Goal: Task Accomplishment & Management: Manage account settings

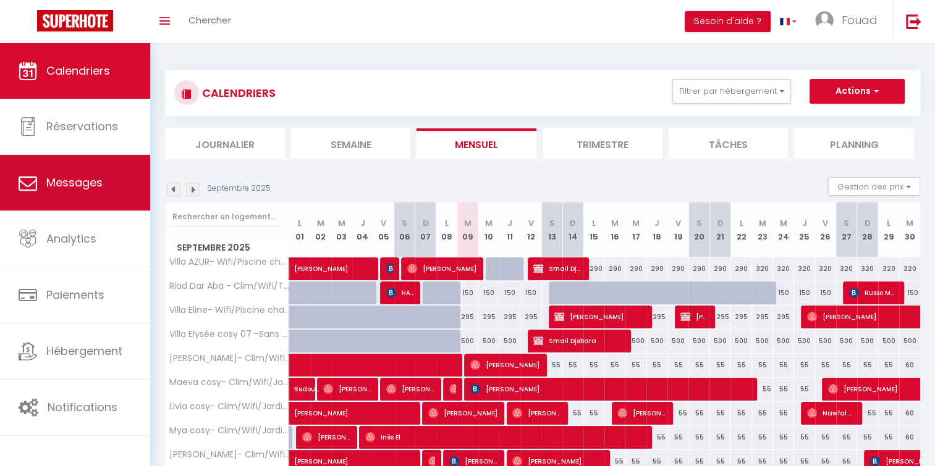
scroll to position [79, 0]
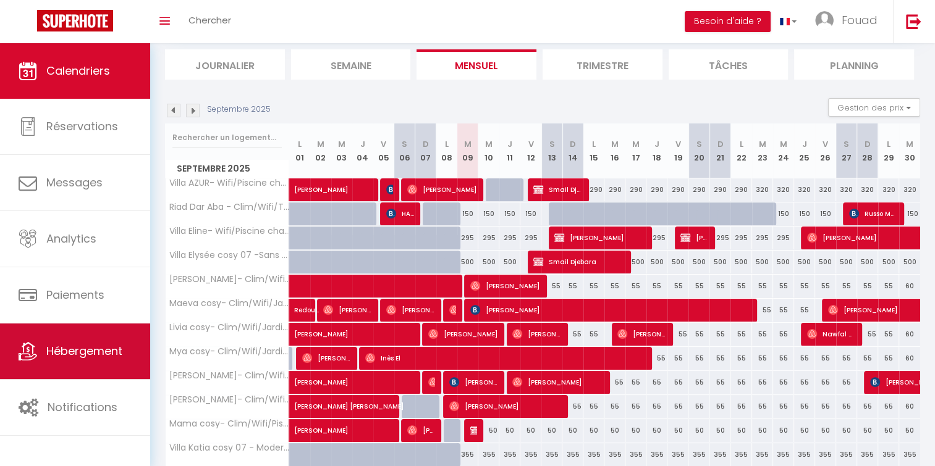
click at [40, 342] on link "Hébergement" at bounding box center [75, 352] width 150 height 56
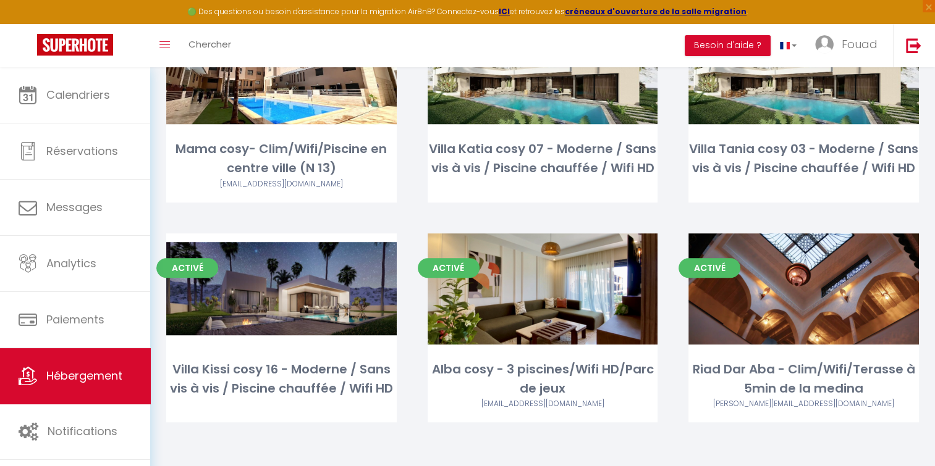
scroll to position [808, 0]
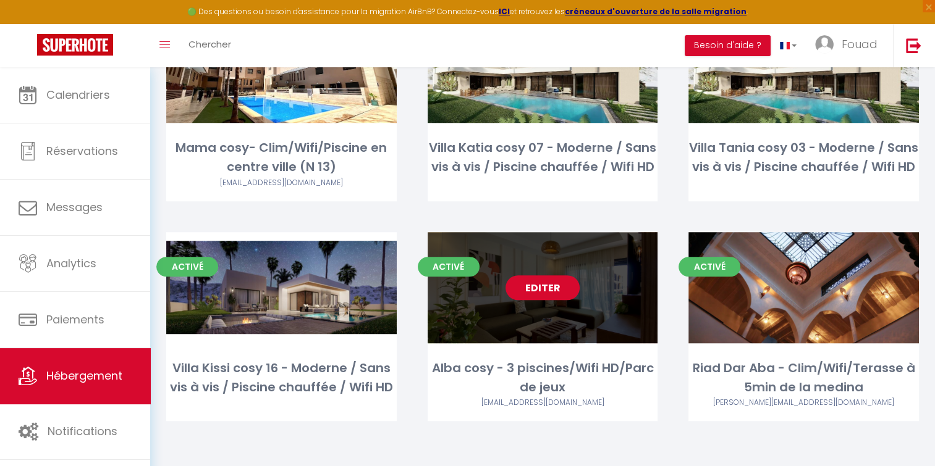
click at [530, 286] on link "Editer" at bounding box center [542, 288] width 74 height 25
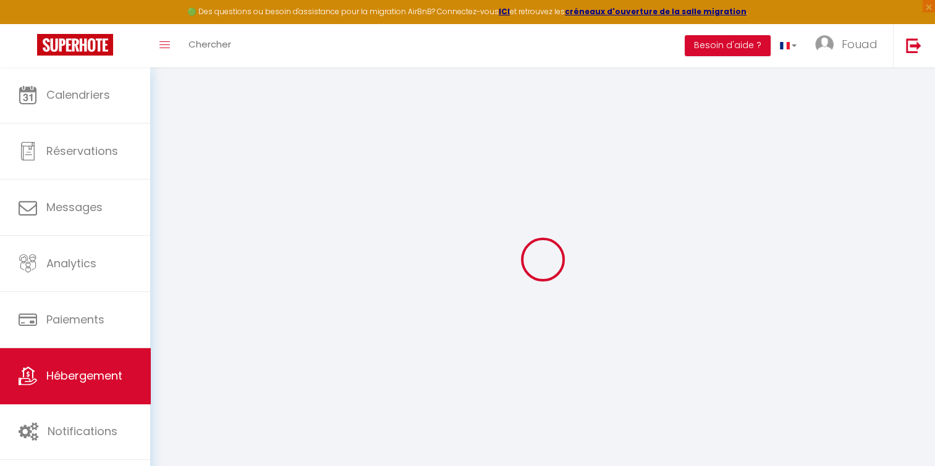
select select
select select "34495"
select select
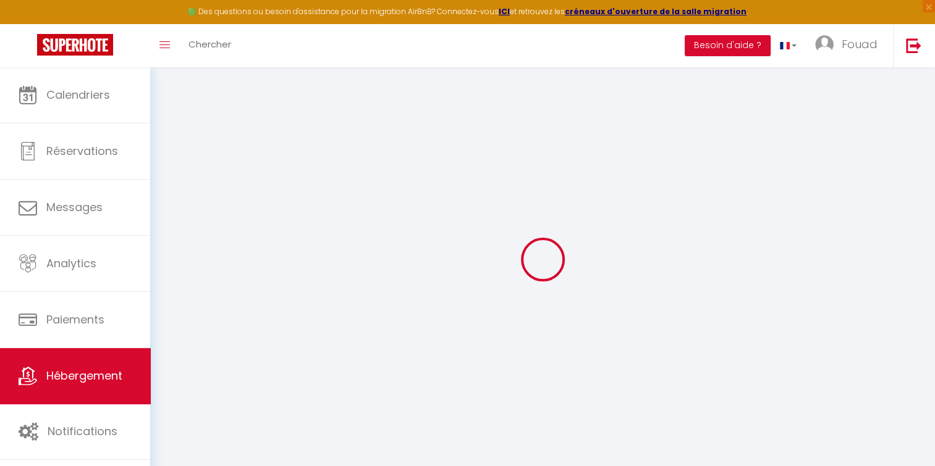
select select
checkbox input "false"
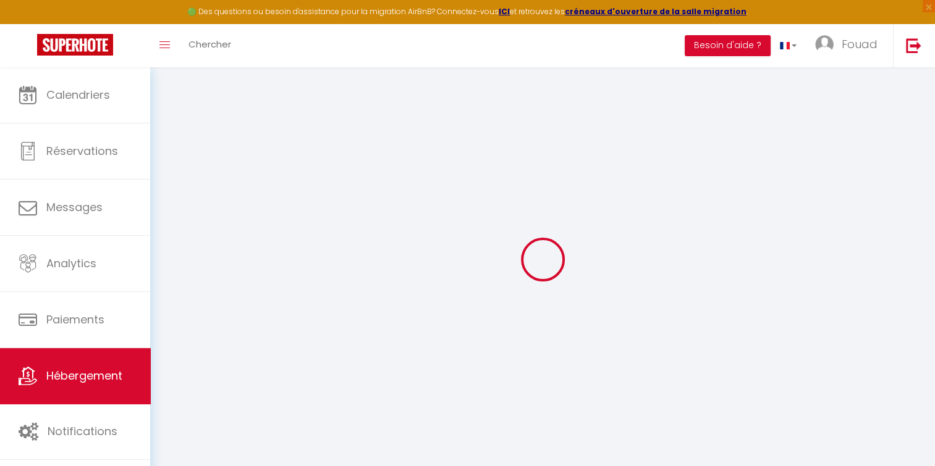
checkbox input "false"
select select
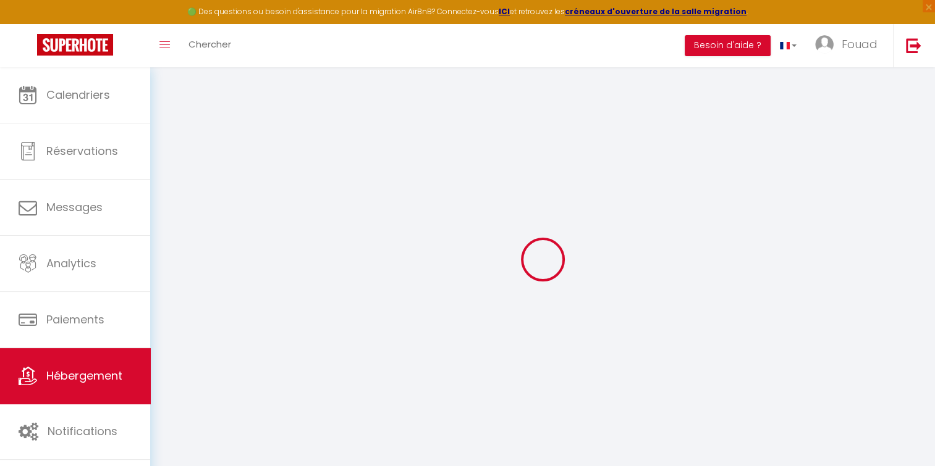
select select
checkbox input "false"
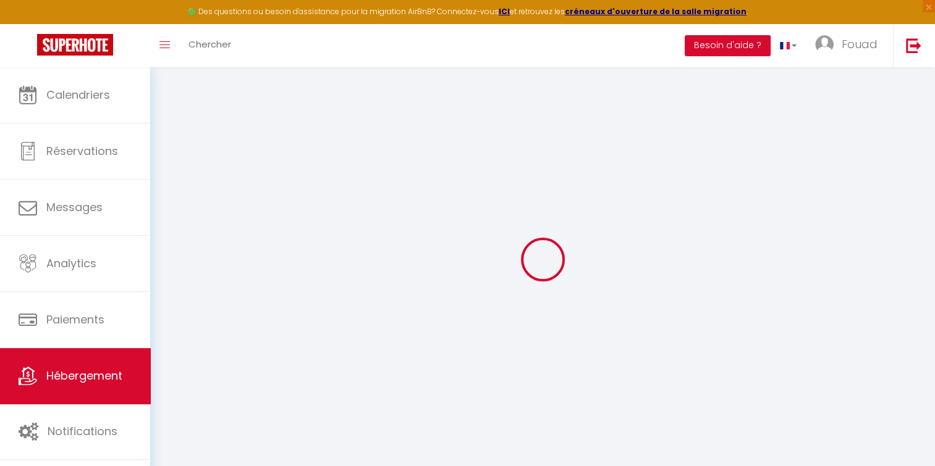
checkbox input "false"
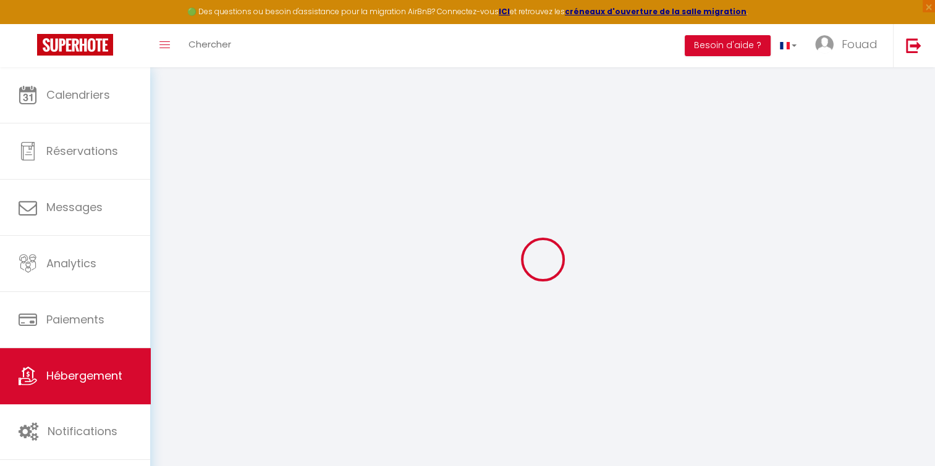
checkbox input "false"
select select "15:00"
select select "23:45"
select select "11:00"
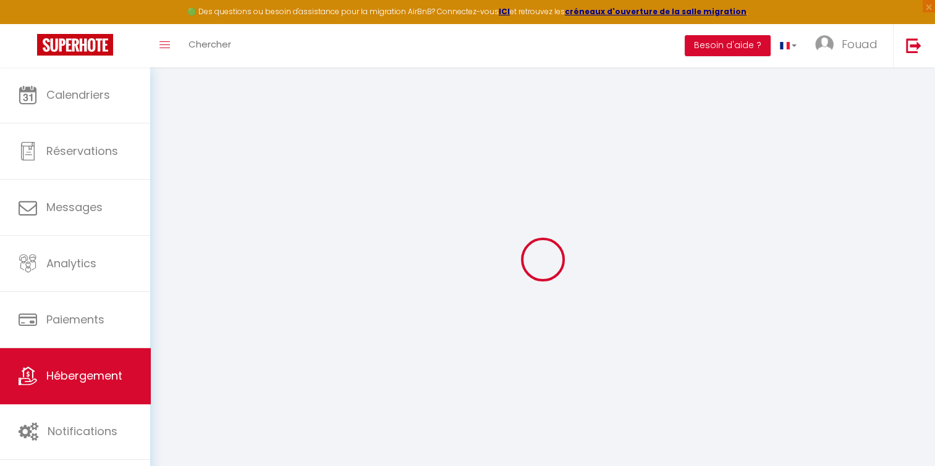
select select "30"
select select "120"
select select "21:00"
checkbox input "false"
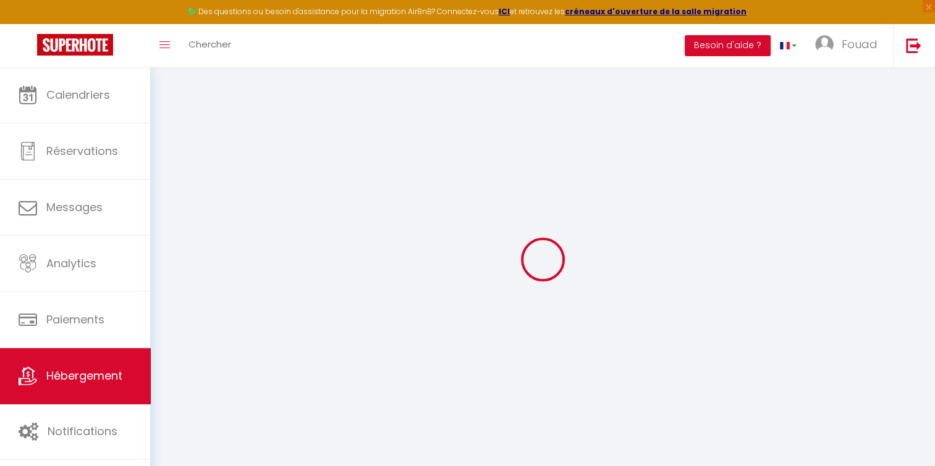
checkbox input "false"
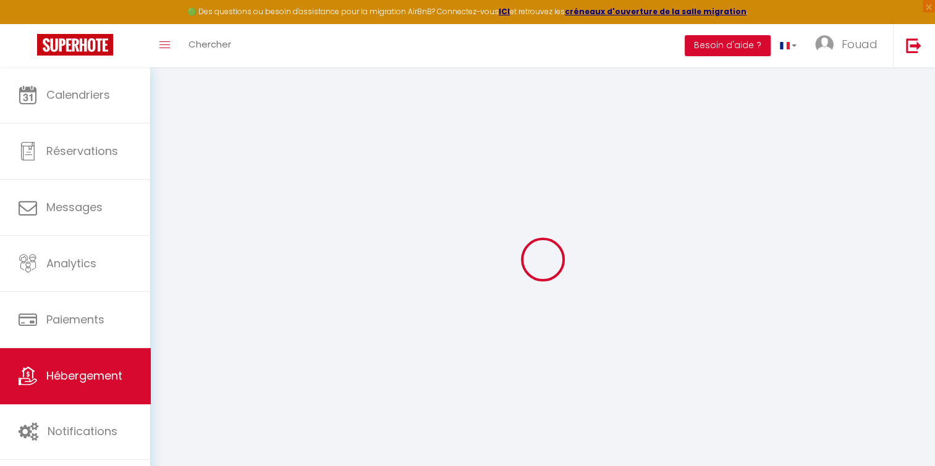
checkbox input "false"
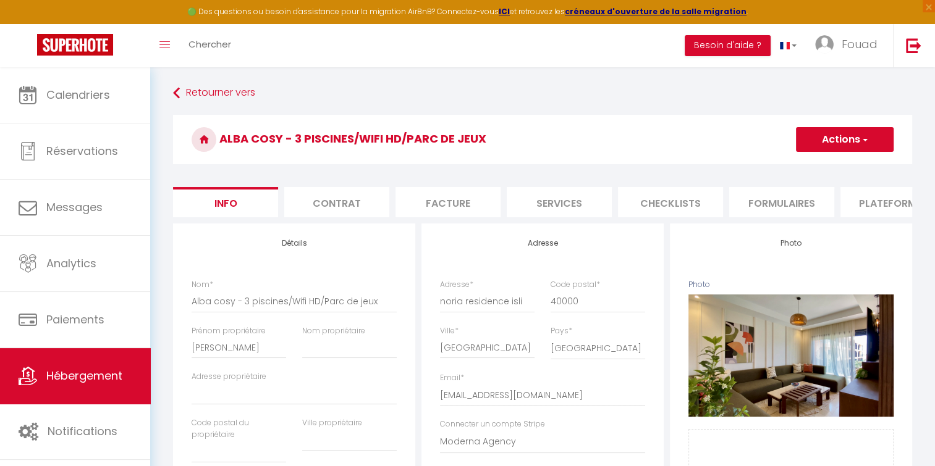
click at [445, 207] on li "Facture" at bounding box center [447, 202] width 105 height 30
checkbox input "false"
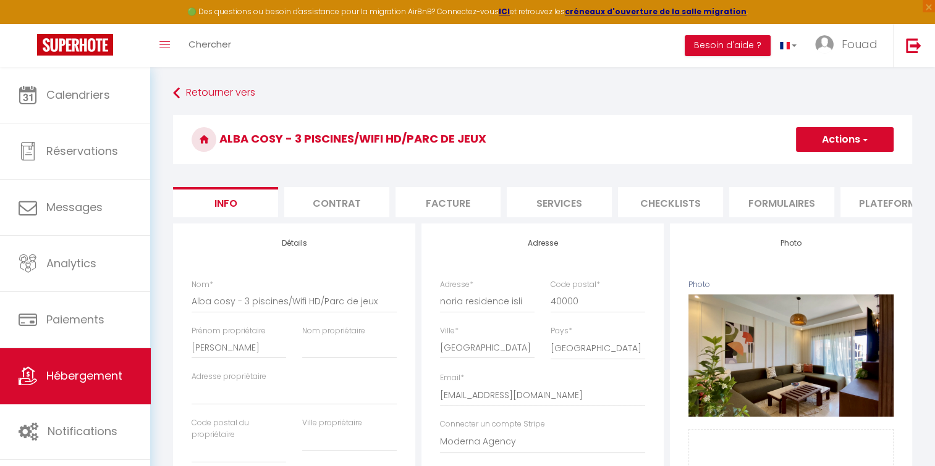
select select
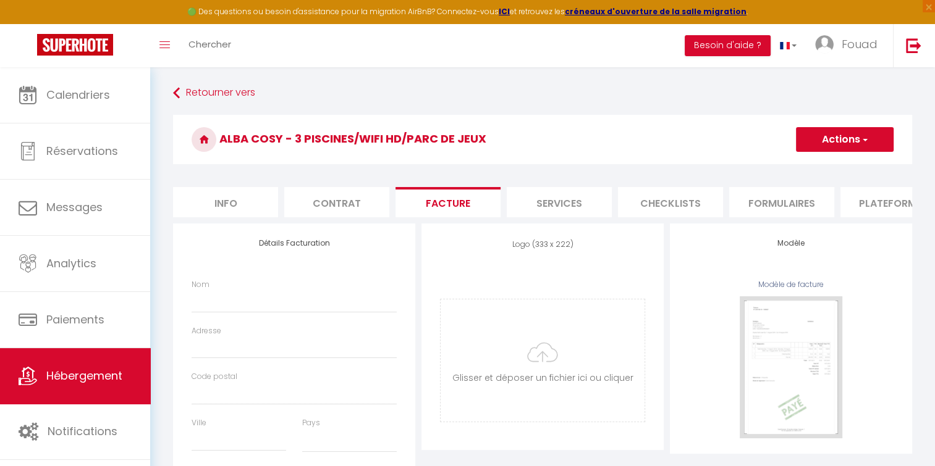
checkbox input "false"
select select
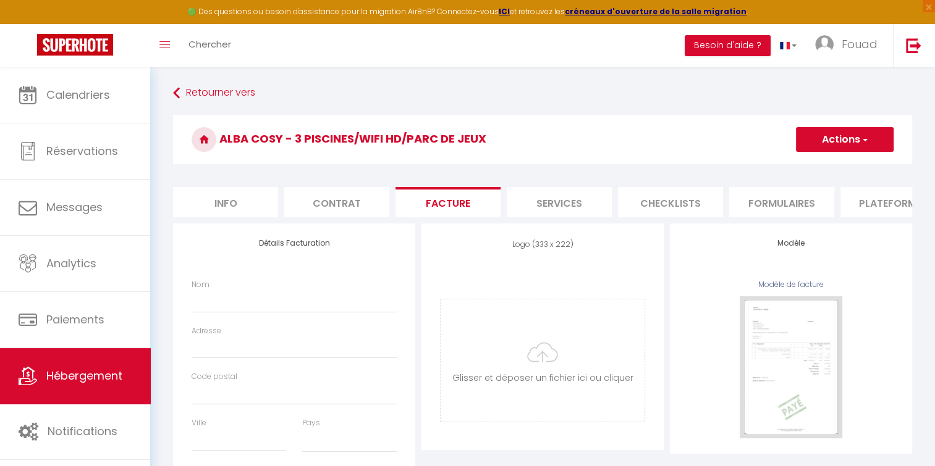
checkbox input "false"
select select
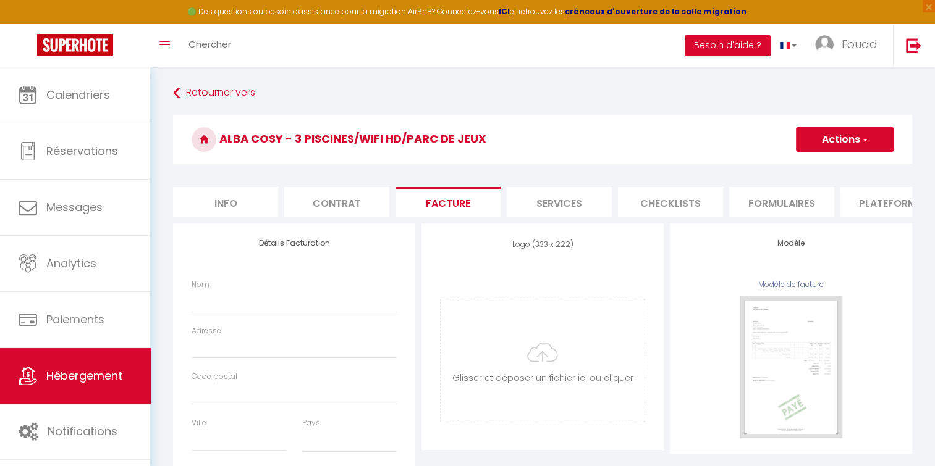
checkbox input "false"
select select
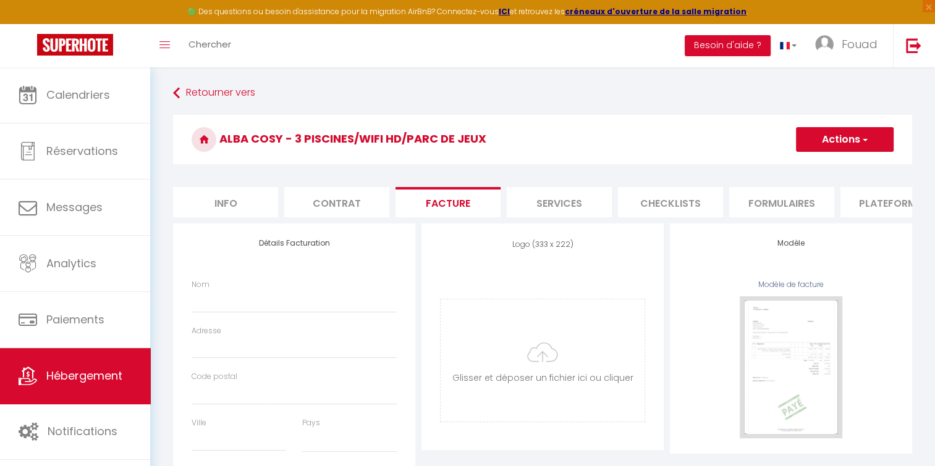
checkbox input "false"
select select
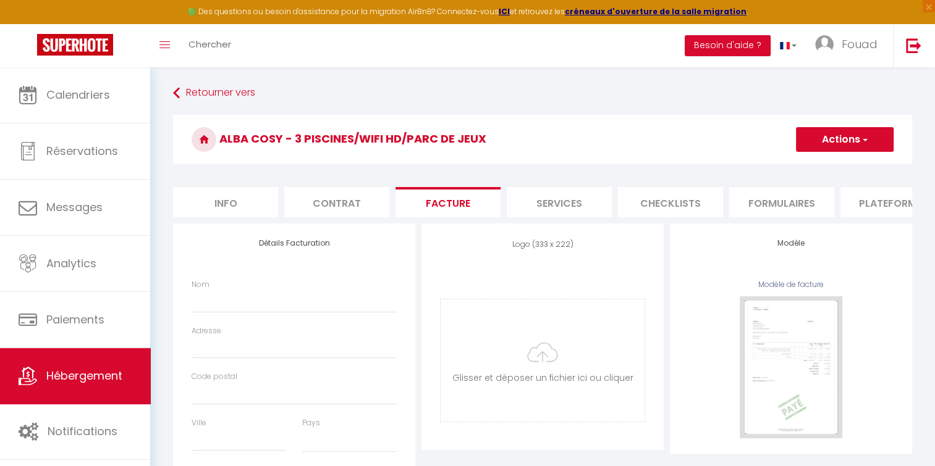
checkbox input "false"
select select
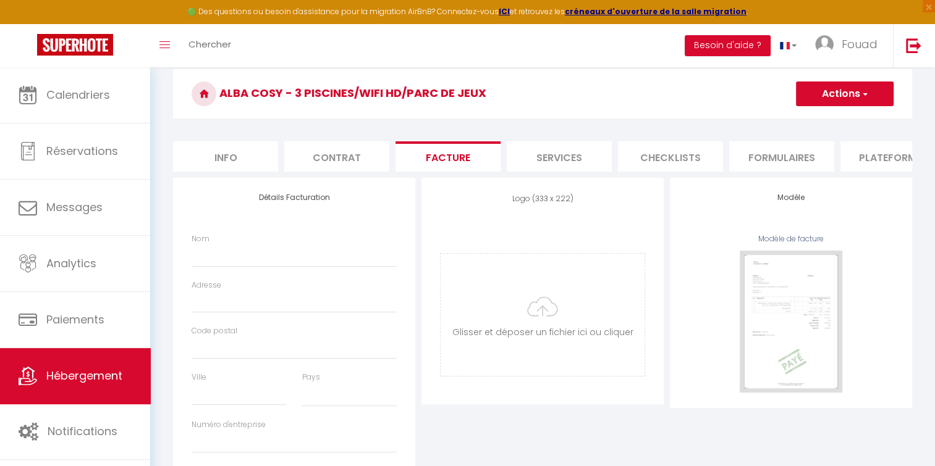
click at [232, 166] on li "Info" at bounding box center [225, 156] width 105 height 30
checkbox input "false"
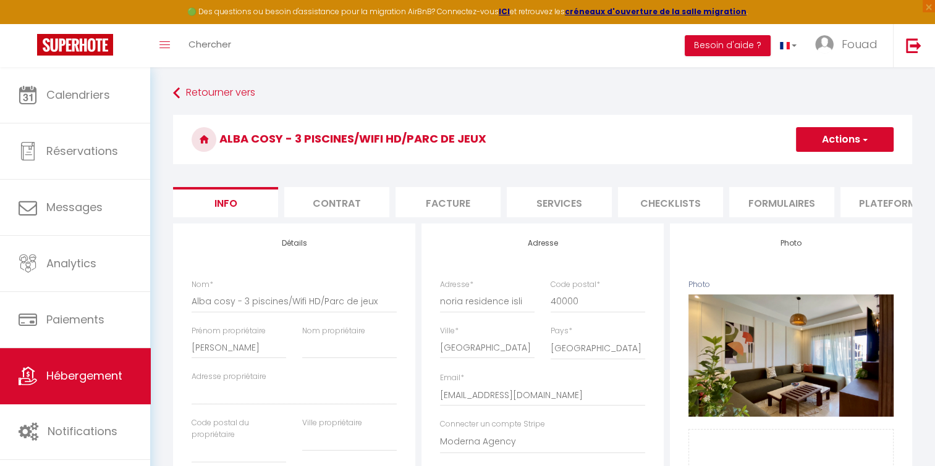
click at [356, 211] on li "Contrat" at bounding box center [336, 202] width 105 height 30
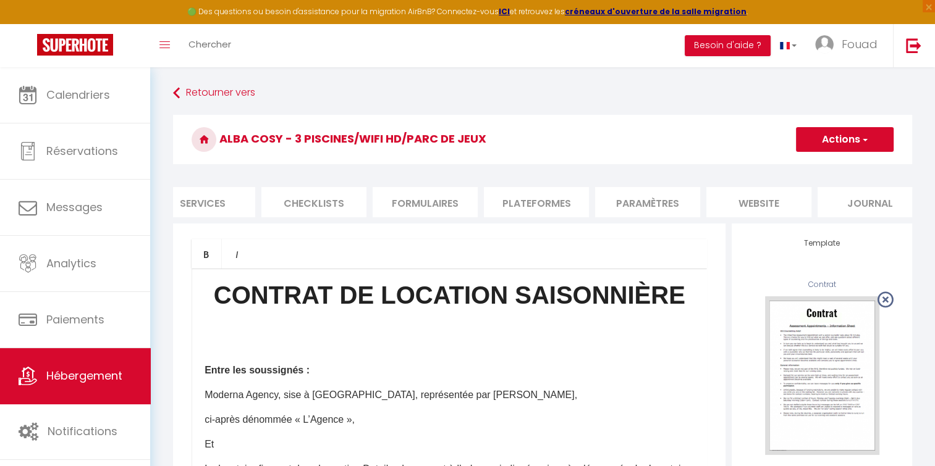
scroll to position [0, 373]
click at [836, 195] on li "Journal" at bounding box center [853, 202] width 105 height 30
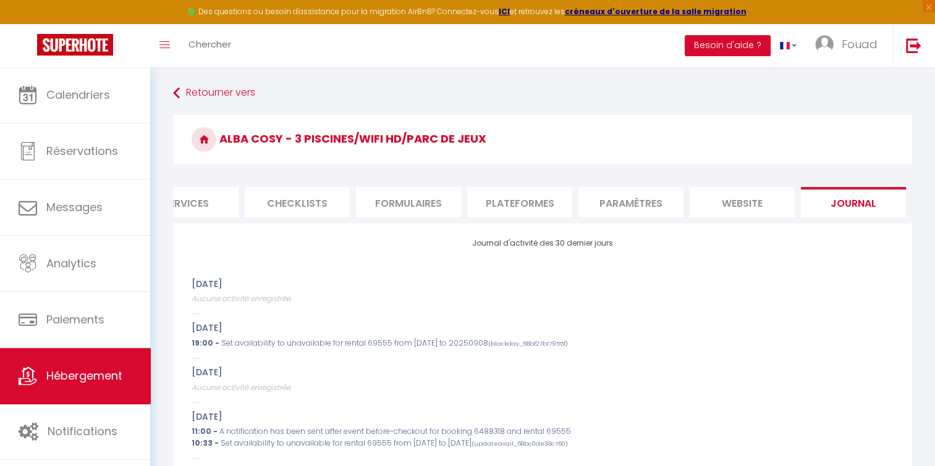
click at [761, 203] on li "website" at bounding box center [741, 202] width 105 height 30
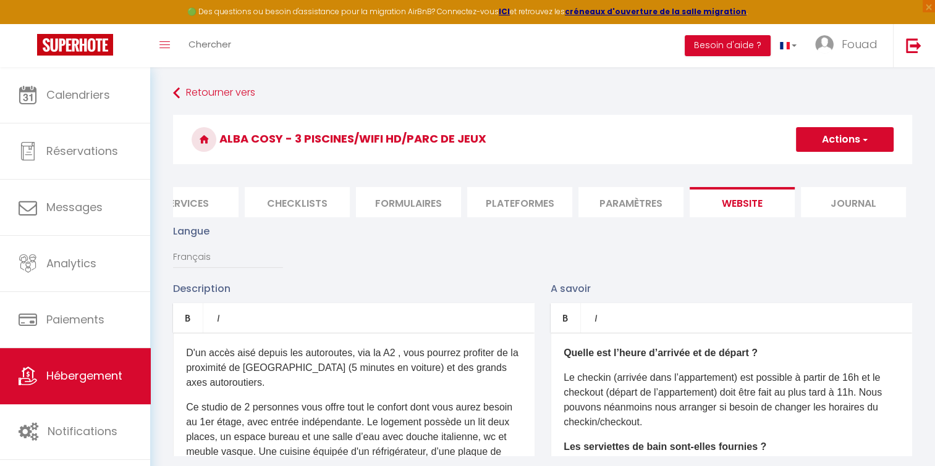
scroll to position [0, 308]
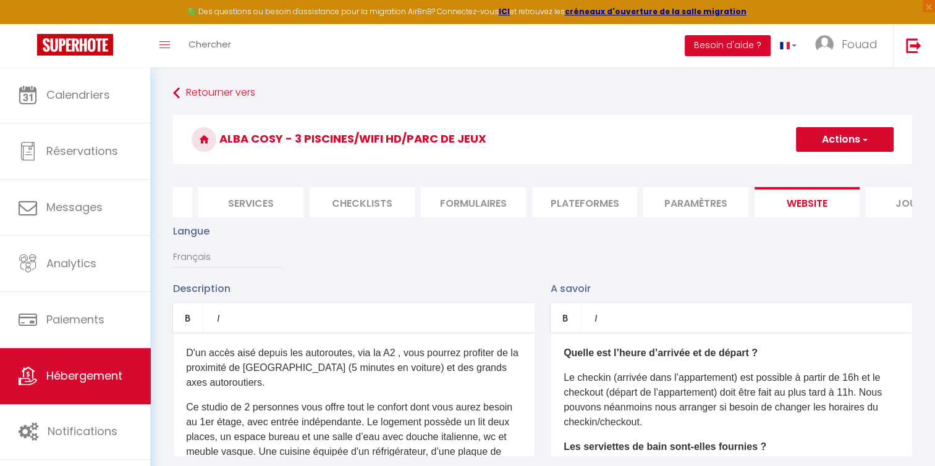
click at [710, 198] on li "Paramètres" at bounding box center [695, 202] width 105 height 30
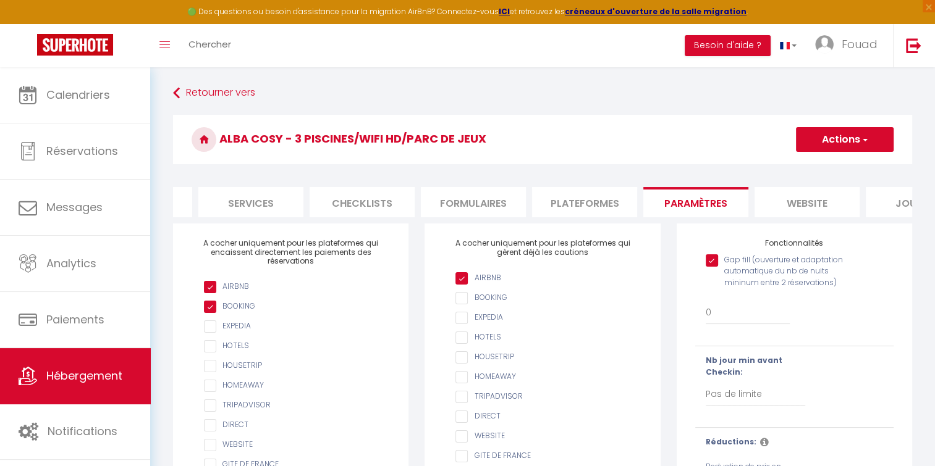
click at [622, 203] on li "Plateformes" at bounding box center [584, 202] width 105 height 30
select select
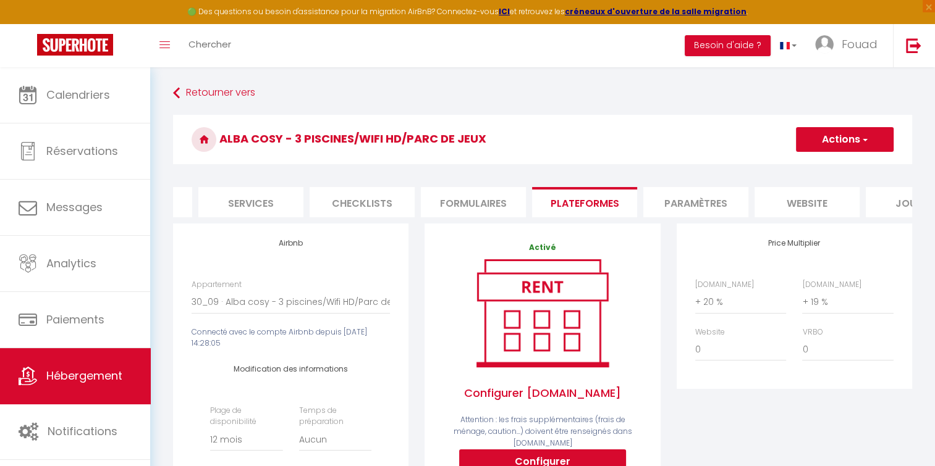
click at [478, 201] on li "Formulaires" at bounding box center [473, 202] width 105 height 30
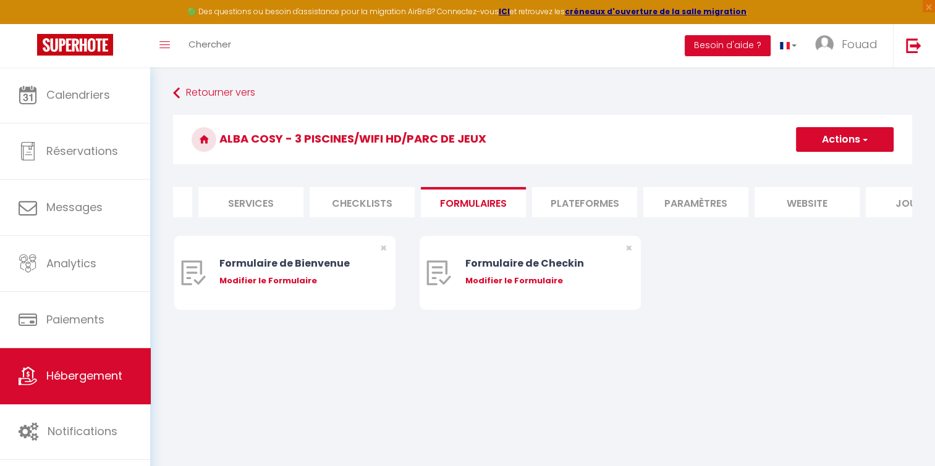
click at [374, 195] on li "Checklists" at bounding box center [362, 202] width 105 height 30
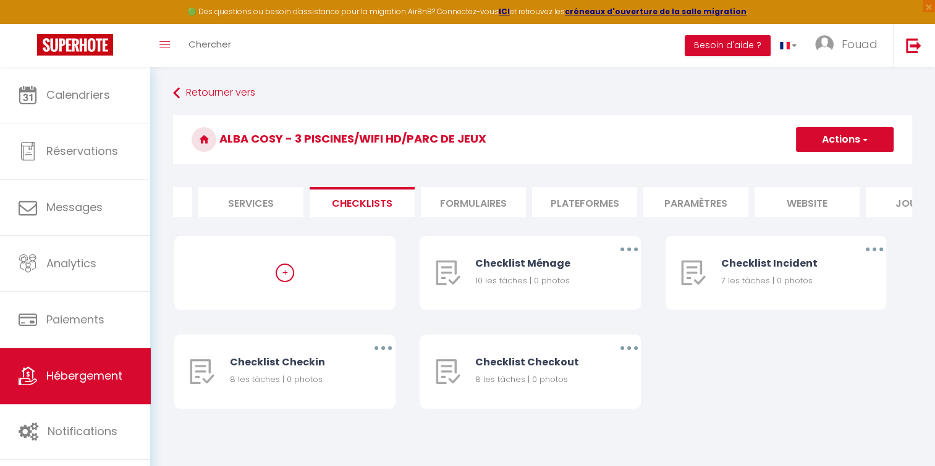
click at [284, 201] on li "Services" at bounding box center [250, 202] width 105 height 30
select select
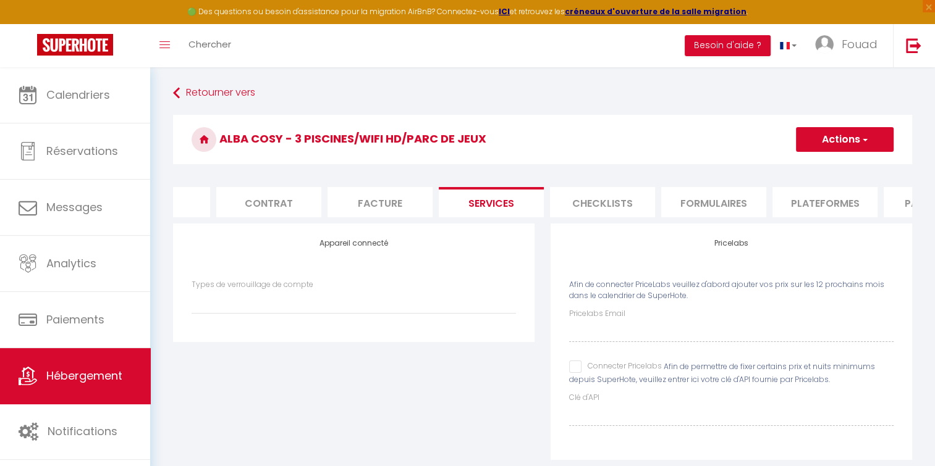
scroll to position [0, 65]
click at [364, 210] on li "Facture" at bounding box center [382, 202] width 105 height 30
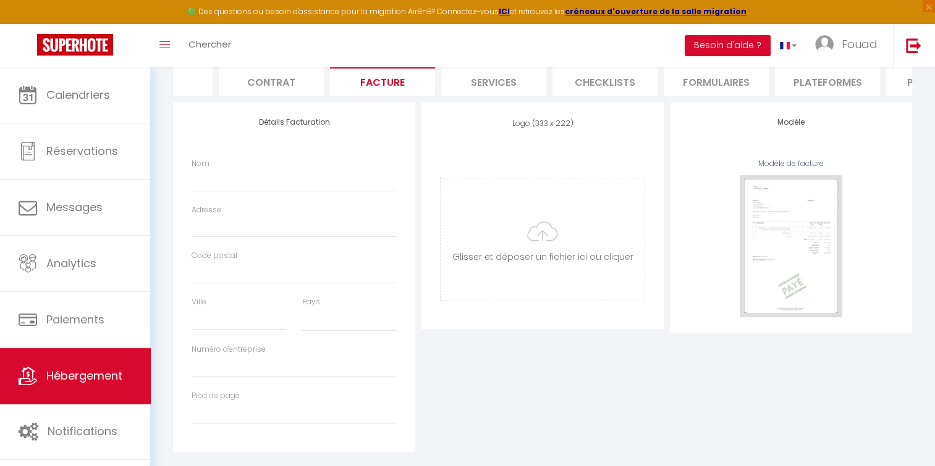
select select
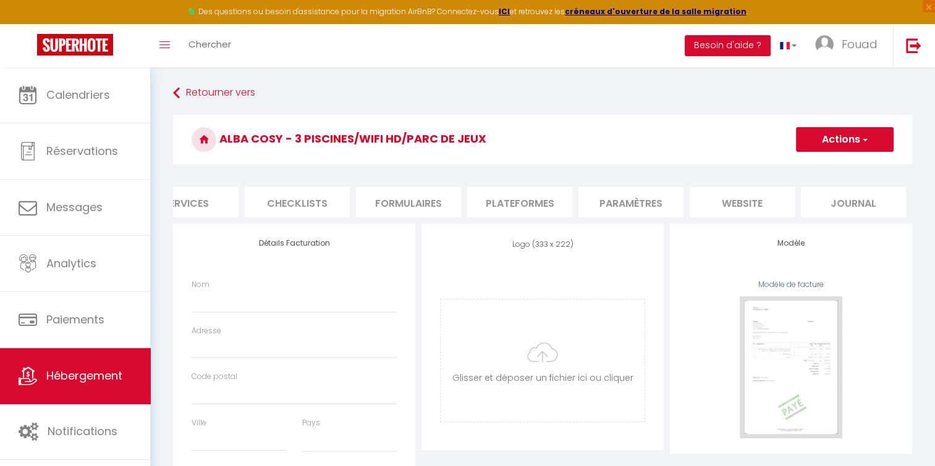
click at [642, 206] on li "Paramètres" at bounding box center [630, 202] width 105 height 30
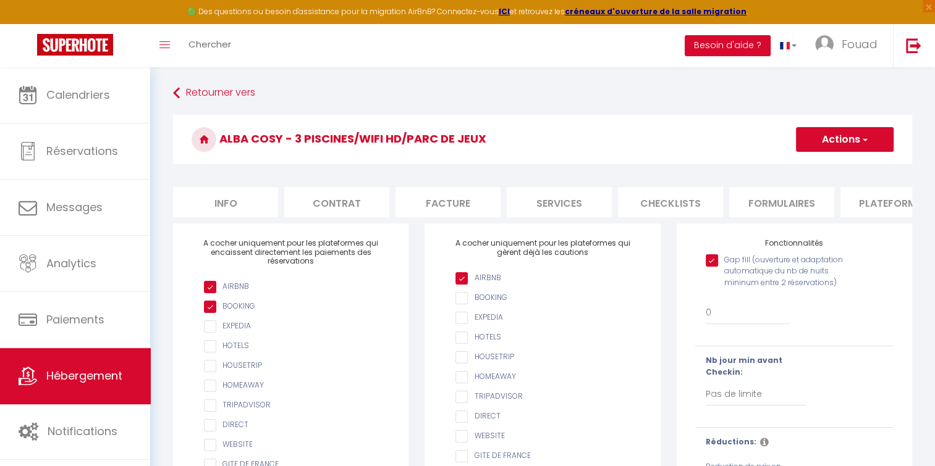
click at [237, 203] on li "Info" at bounding box center [225, 202] width 105 height 30
checkbox input "false"
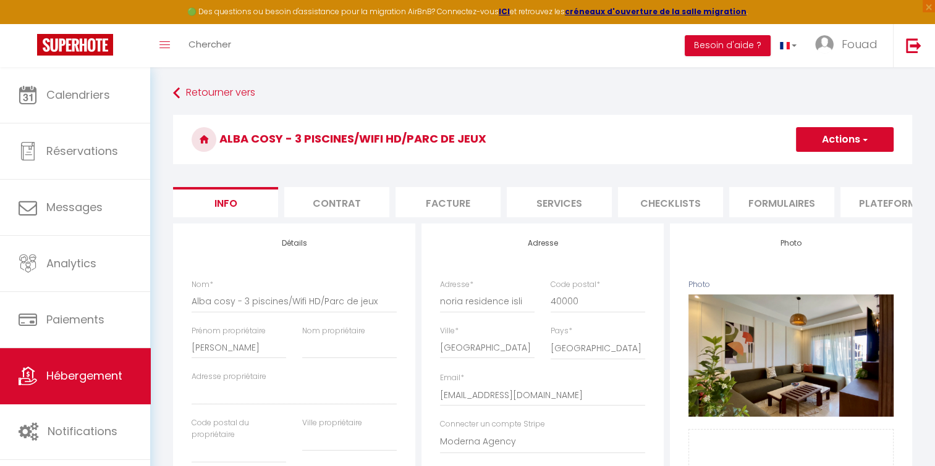
click at [340, 208] on li "Contrat" at bounding box center [336, 202] width 105 height 30
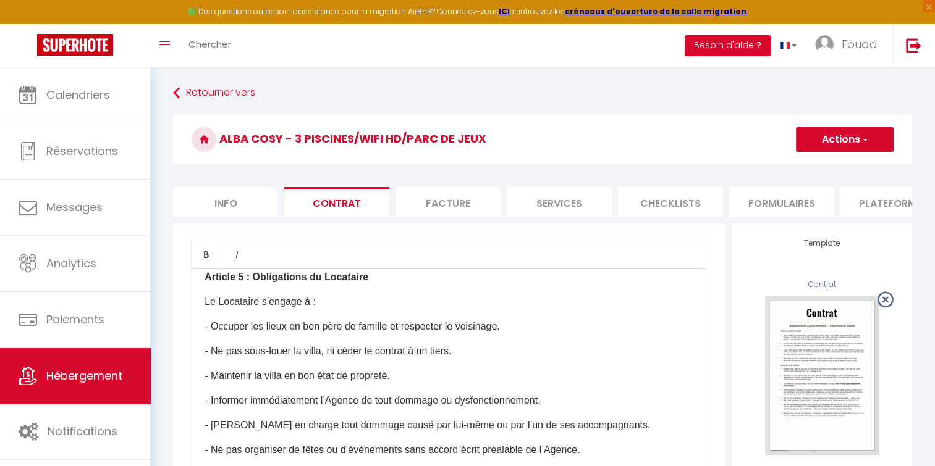
click at [457, 198] on li "Facture" at bounding box center [447, 202] width 105 height 30
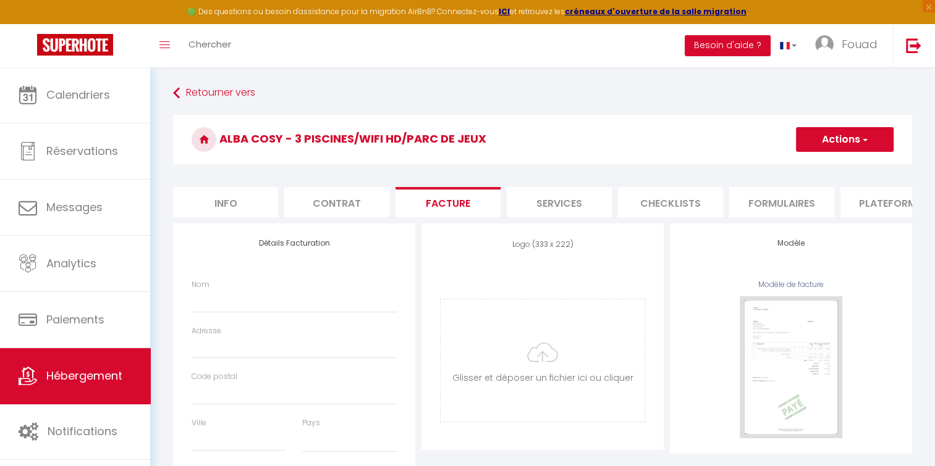
select select
click at [880, 138] on button "Actions" at bounding box center [845, 139] width 98 height 25
click at [544, 193] on li "Services" at bounding box center [559, 202] width 105 height 30
select select
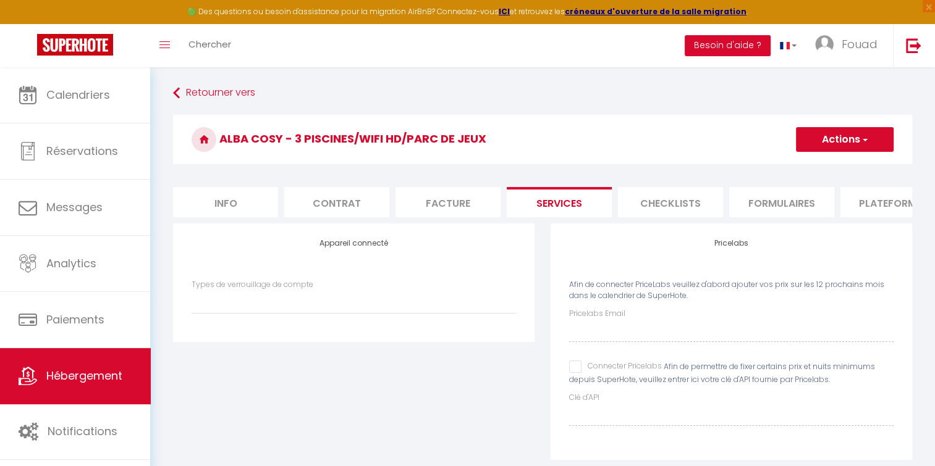
click at [657, 203] on li "Checklists" at bounding box center [670, 202] width 105 height 30
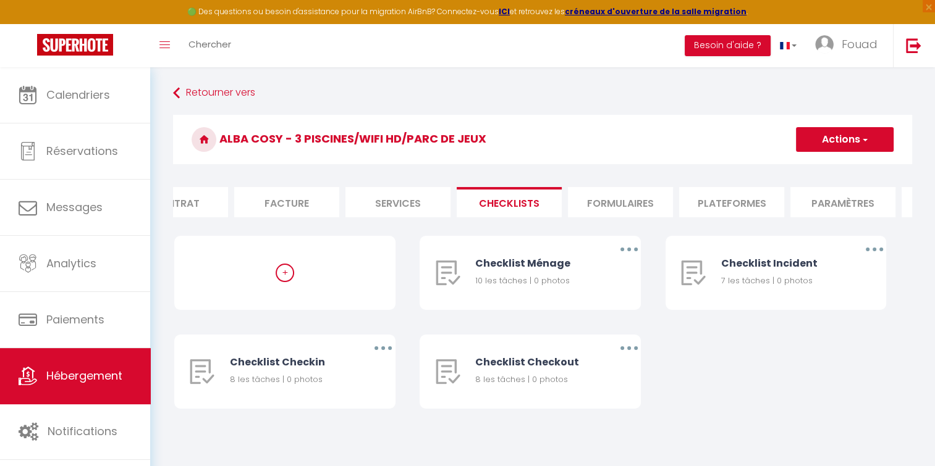
scroll to position [0, 185]
click at [613, 204] on li "Formulaires" at bounding box center [596, 202] width 105 height 30
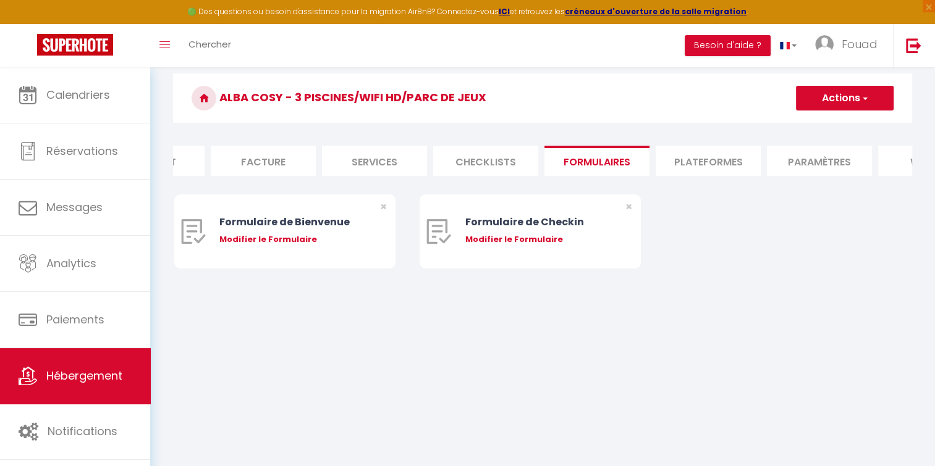
scroll to position [49, 0]
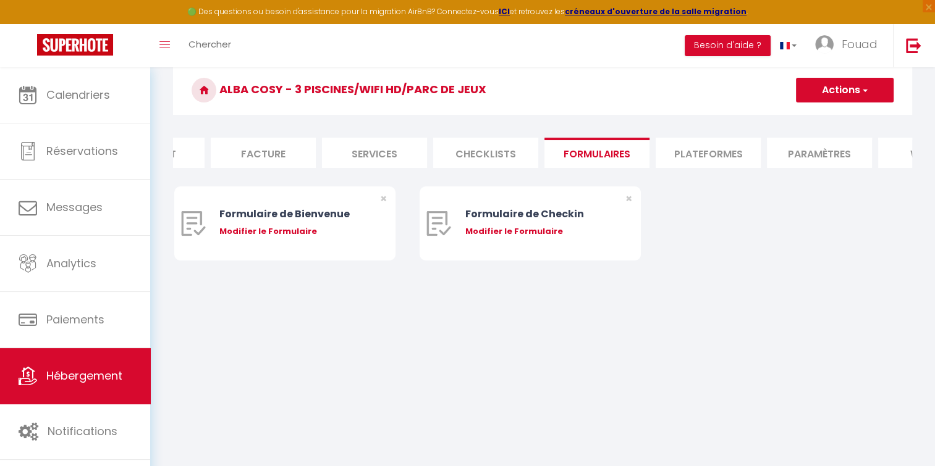
click at [714, 158] on li "Plateformes" at bounding box center [707, 153] width 105 height 30
select select
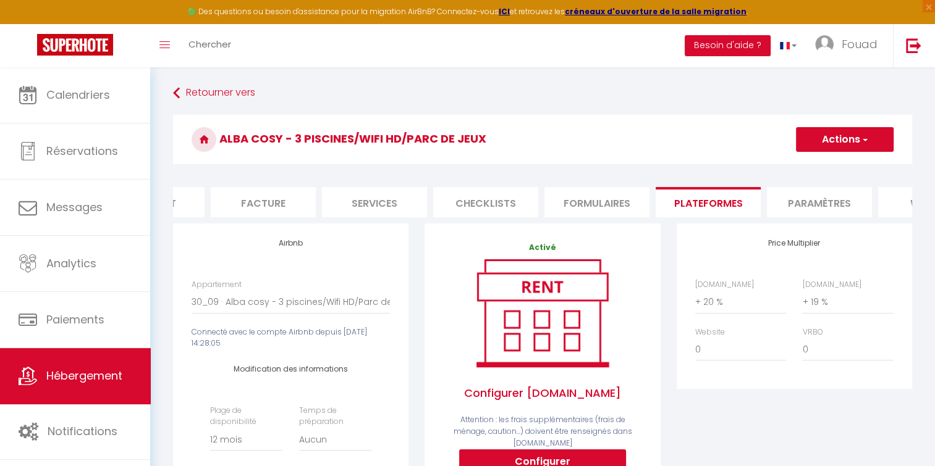
click at [827, 204] on li "Paramètres" at bounding box center [819, 202] width 105 height 30
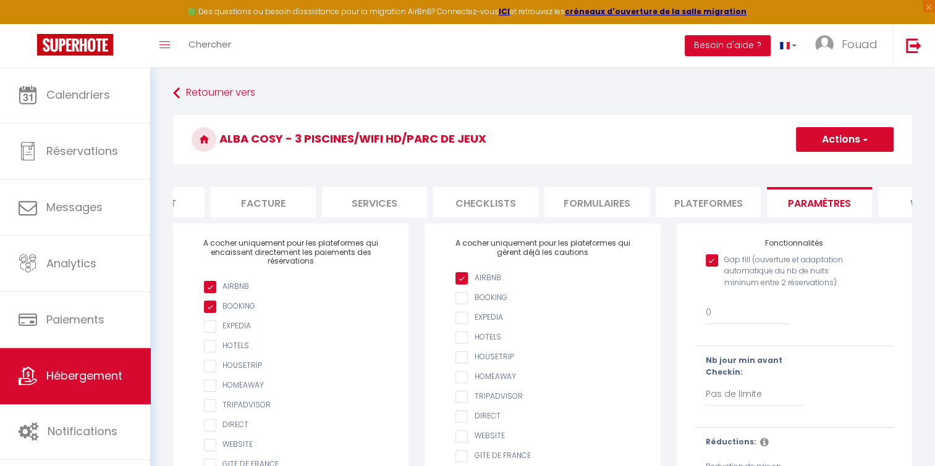
drag, startPoint x: 694, startPoint y: 217, endPoint x: 819, endPoint y: 218, distance: 125.4
click at [819, 217] on ul "Info Contrat Facture Services Checklists Formulaires Plateformes Paramètres web…" at bounding box center [542, 202] width 739 height 30
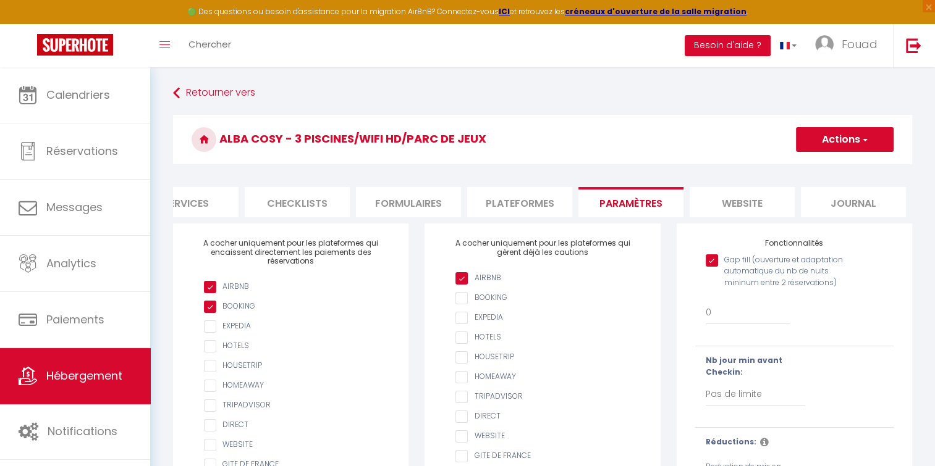
click at [759, 204] on li "website" at bounding box center [741, 202] width 105 height 30
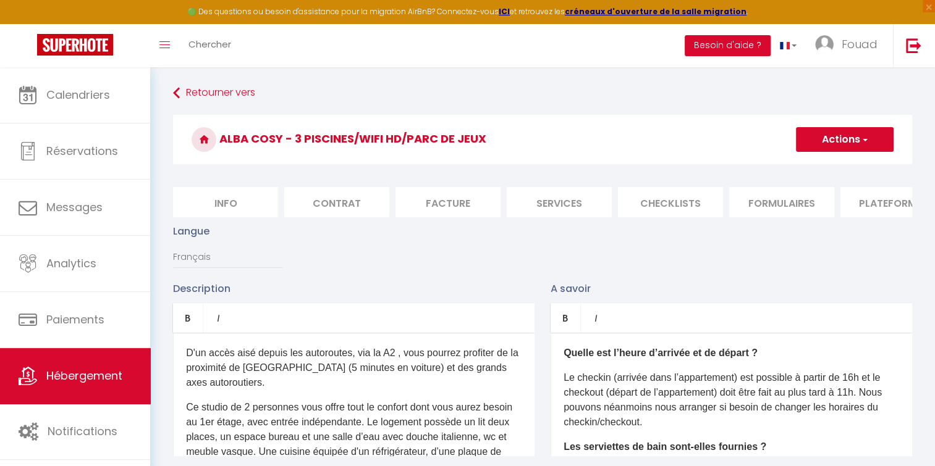
click at [431, 189] on li "Facture" at bounding box center [447, 202] width 105 height 30
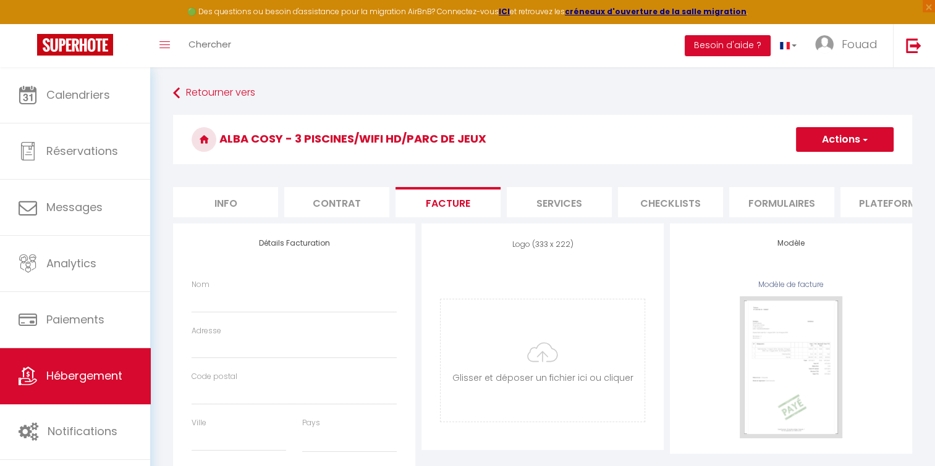
select select
click at [49, 353] on link "Hébergement" at bounding box center [75, 376] width 150 height 56
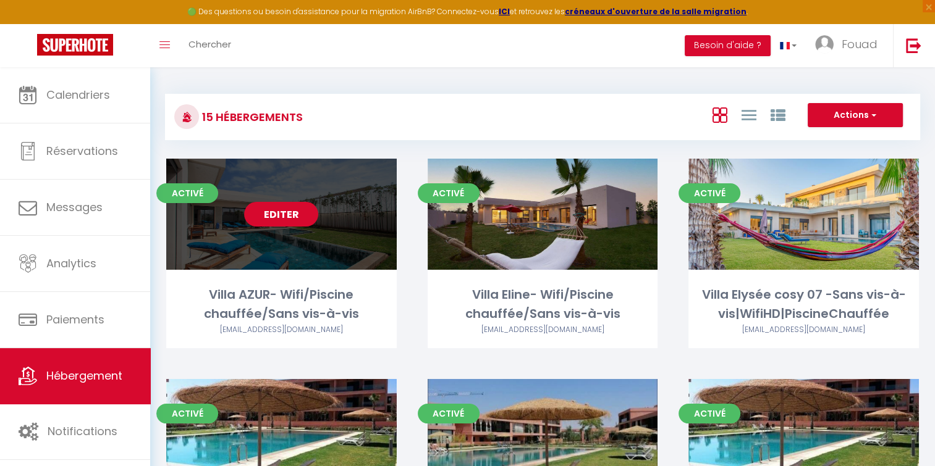
click at [289, 217] on link "Editer" at bounding box center [281, 214] width 74 height 25
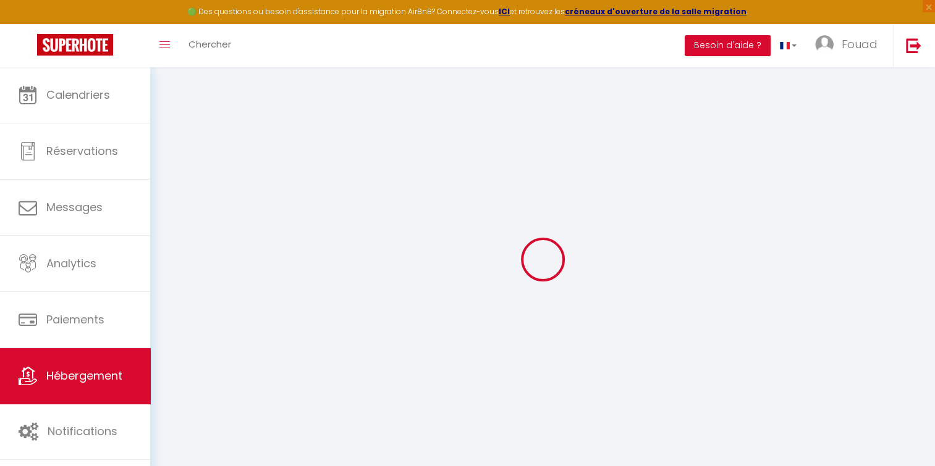
select select
checkbox input "false"
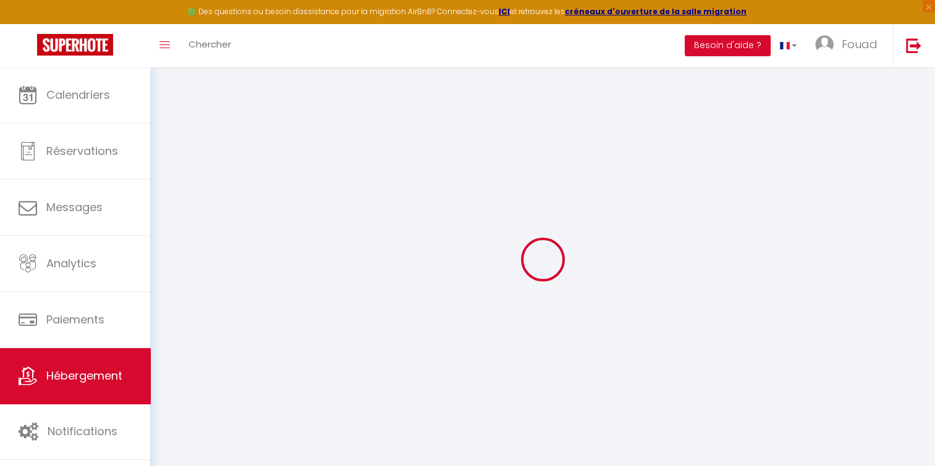
checkbox input "false"
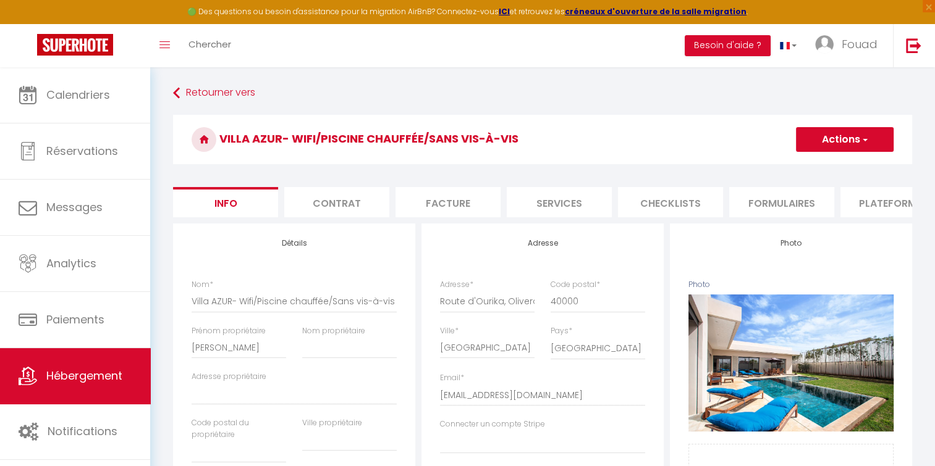
click at [345, 213] on li "Contrat" at bounding box center [336, 202] width 105 height 30
select select
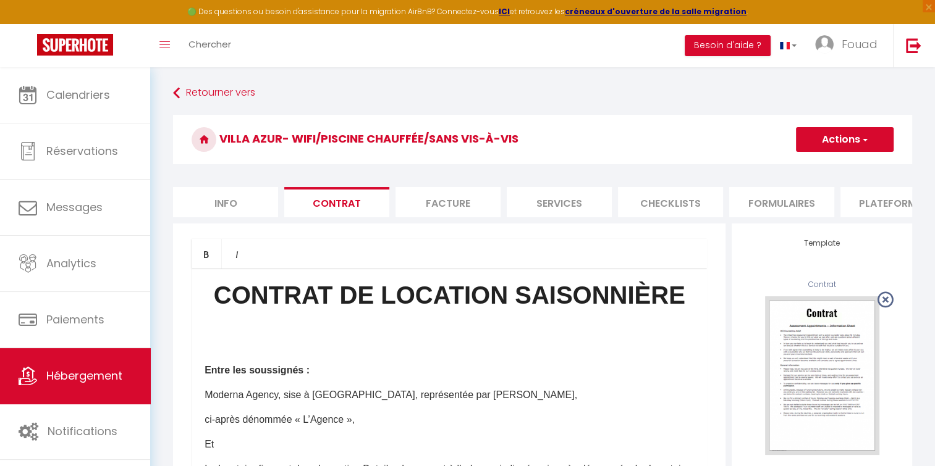
click at [446, 195] on li "Facture" at bounding box center [447, 202] width 105 height 30
select select
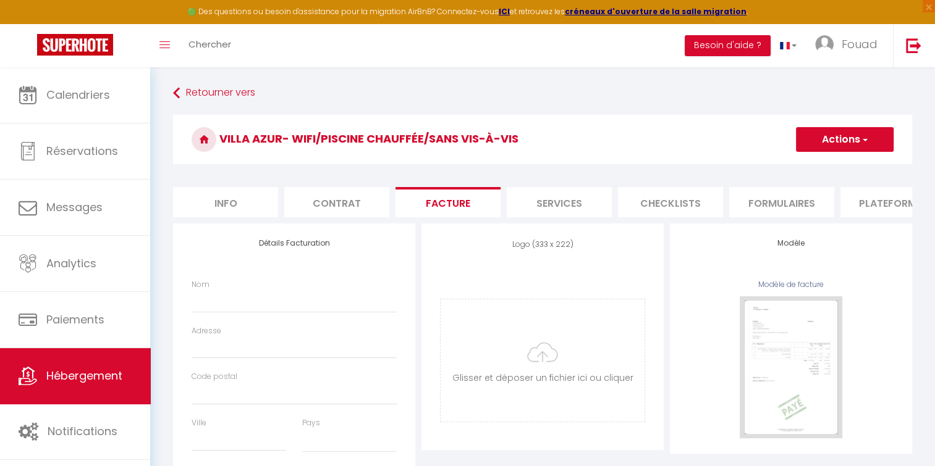
select select
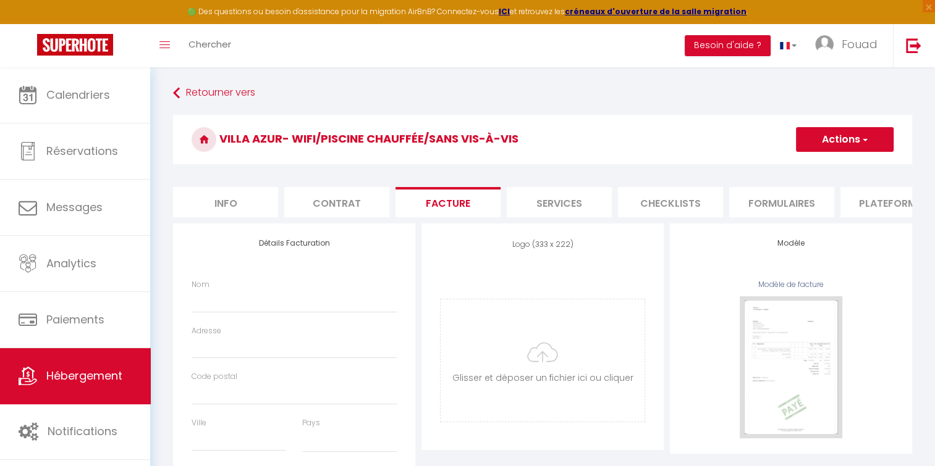
select select
click at [560, 205] on li "Services" at bounding box center [559, 202] width 105 height 30
select select
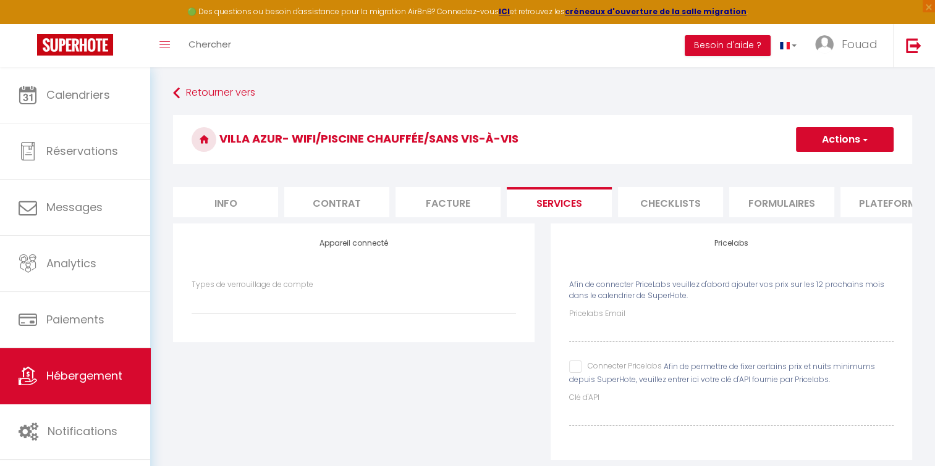
click at [668, 196] on li "Checklists" at bounding box center [670, 202] width 105 height 30
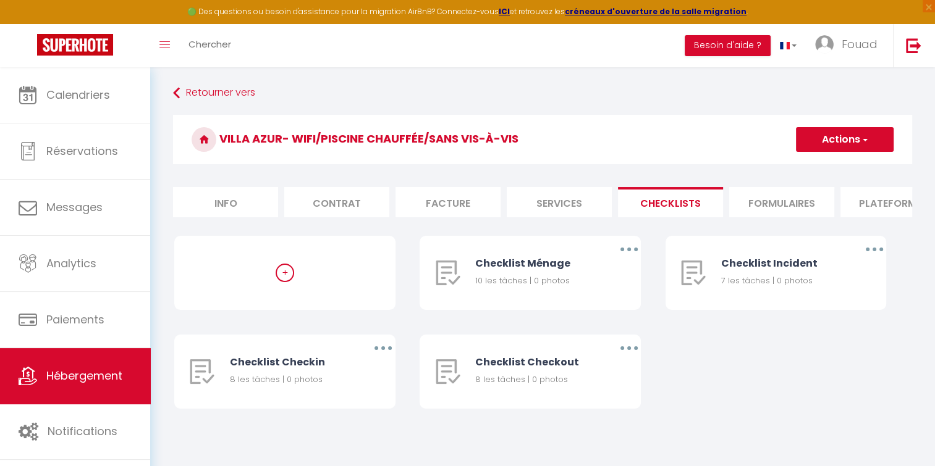
click at [743, 199] on li "Formulaires" at bounding box center [781, 202] width 105 height 30
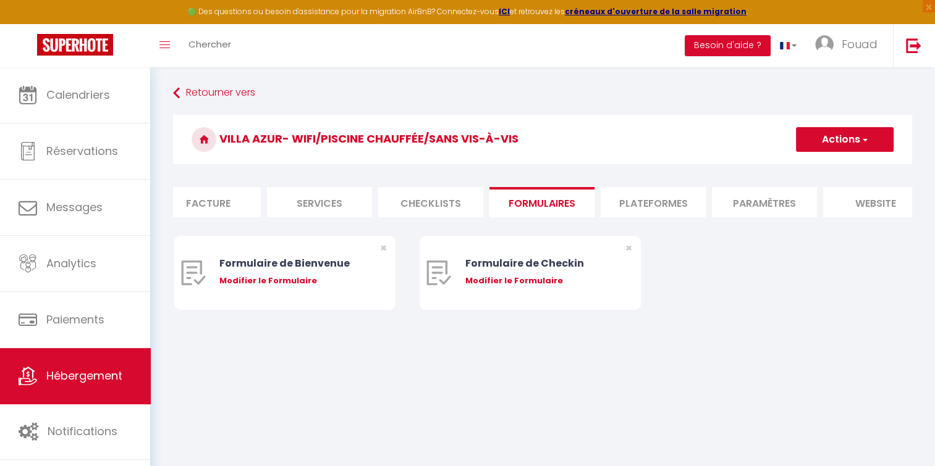
scroll to position [0, 275]
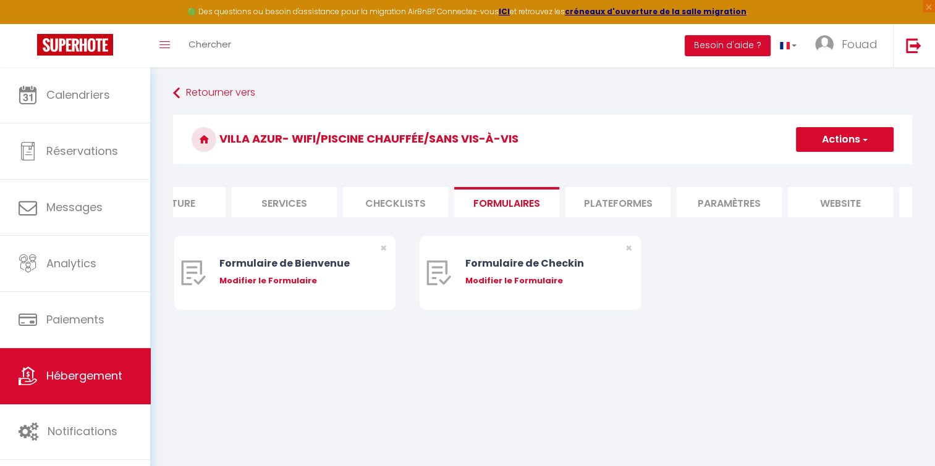
click at [626, 195] on li "Plateformes" at bounding box center [617, 202] width 105 height 30
select select
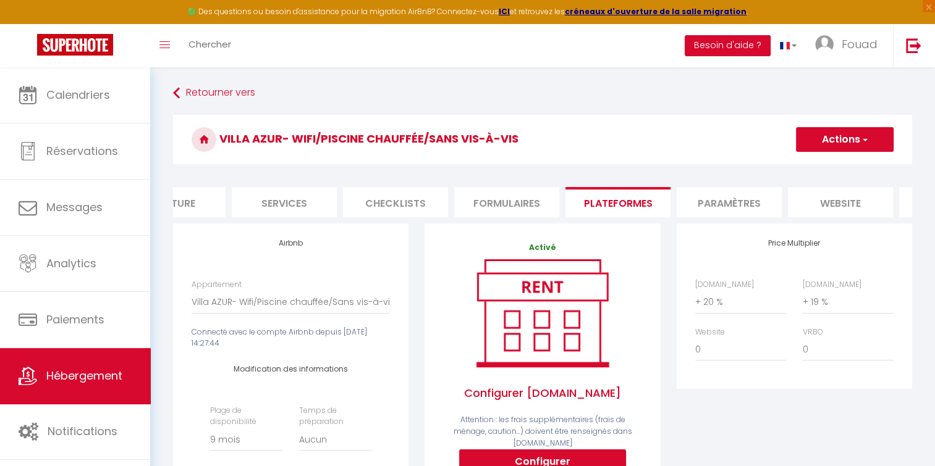
click at [736, 199] on li "Paramètres" at bounding box center [728, 202] width 105 height 30
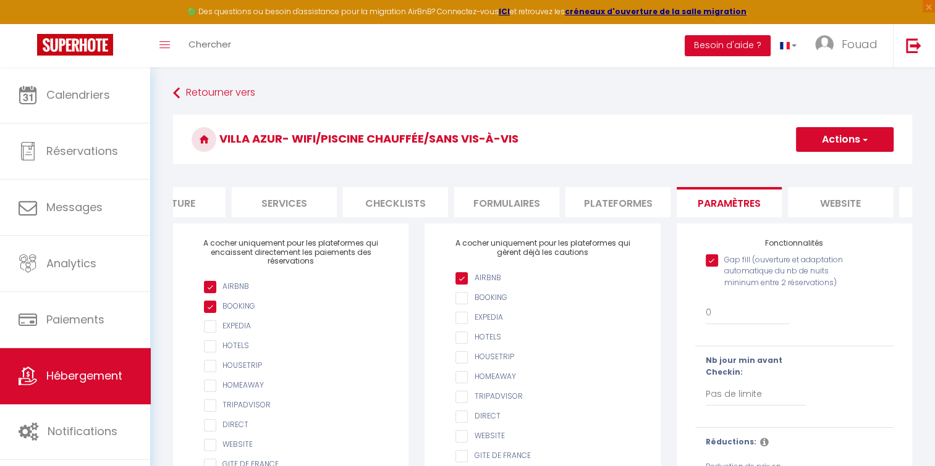
scroll to position [0, 373]
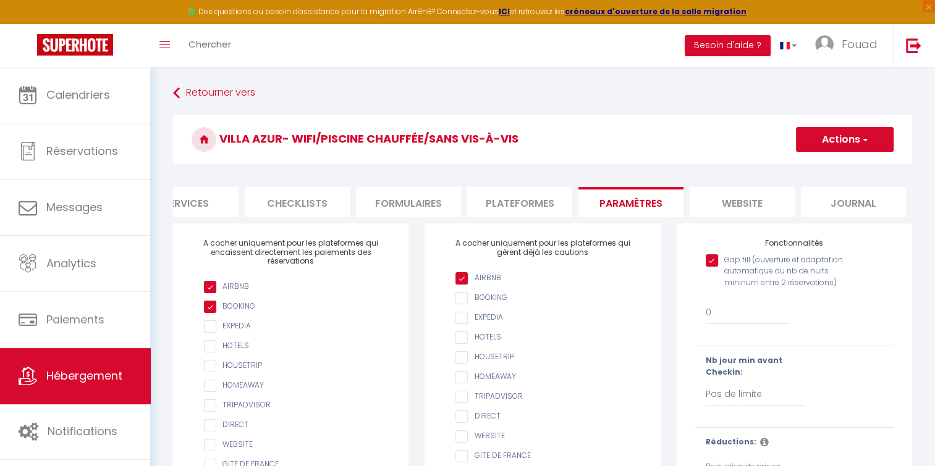
click at [757, 209] on li "website" at bounding box center [741, 202] width 105 height 30
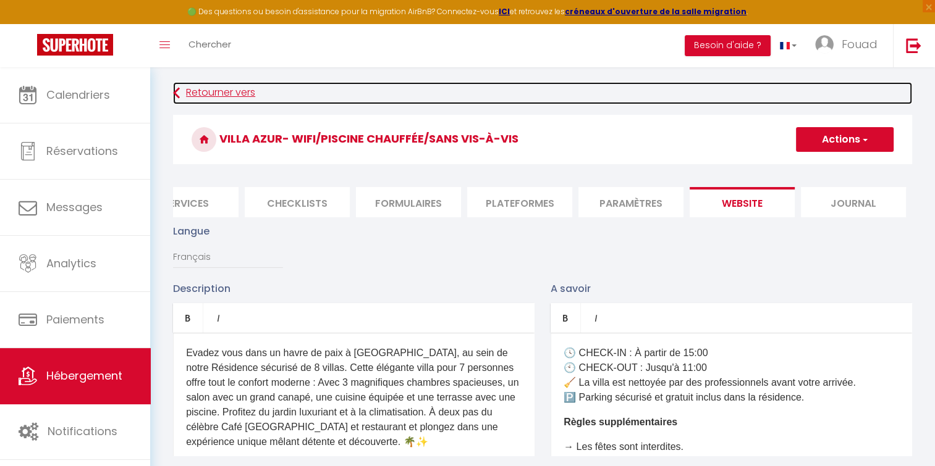
click at [221, 95] on link "Retourner vers" at bounding box center [542, 93] width 739 height 22
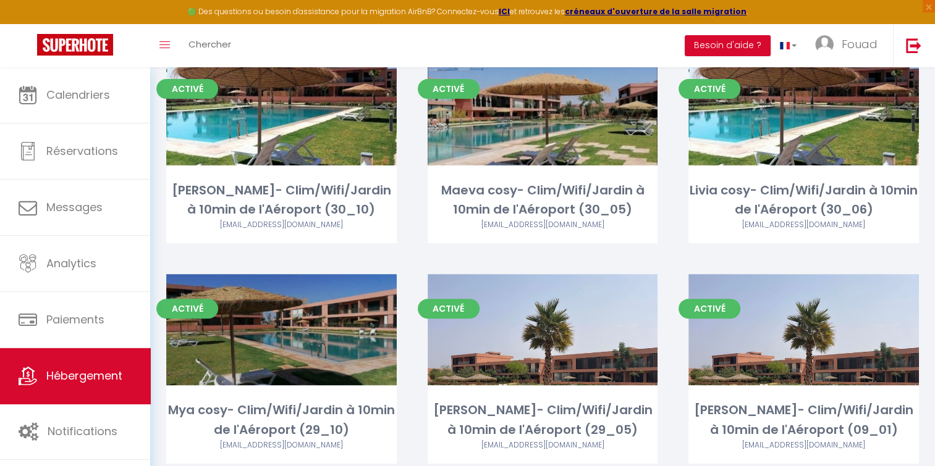
scroll to position [326, 0]
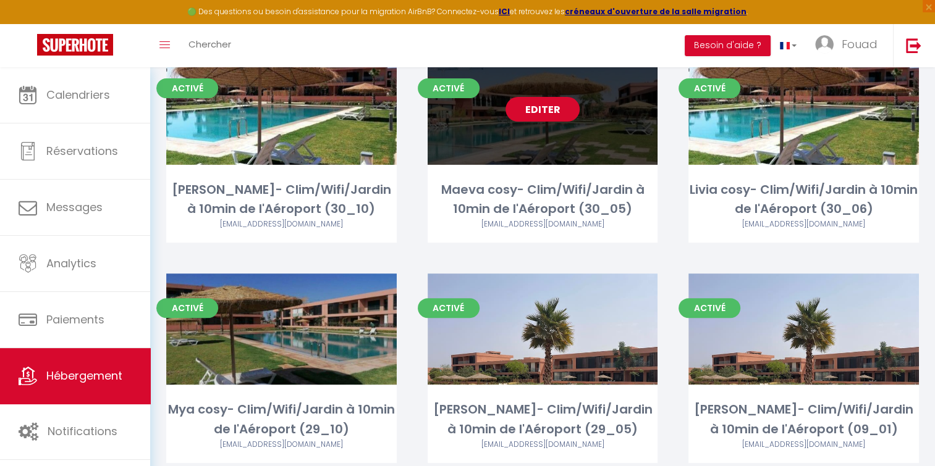
click at [551, 116] on link "Editer" at bounding box center [542, 109] width 74 height 25
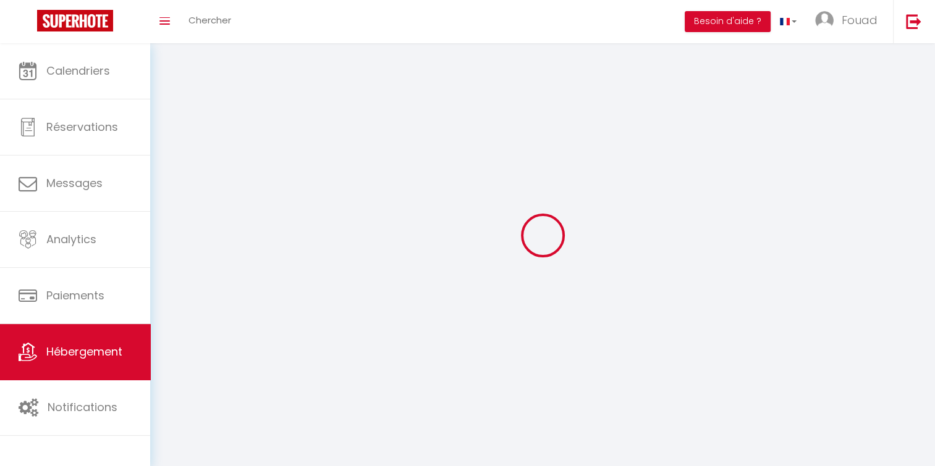
select select "1"
select select
select select "28"
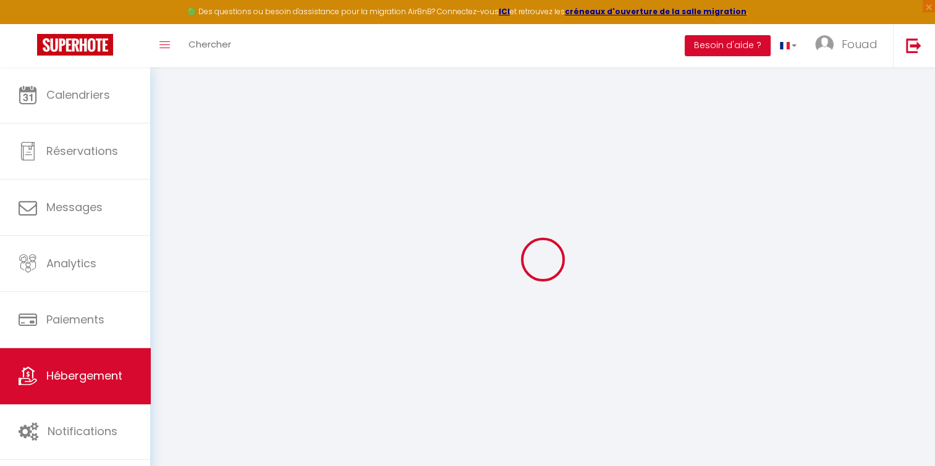
select select
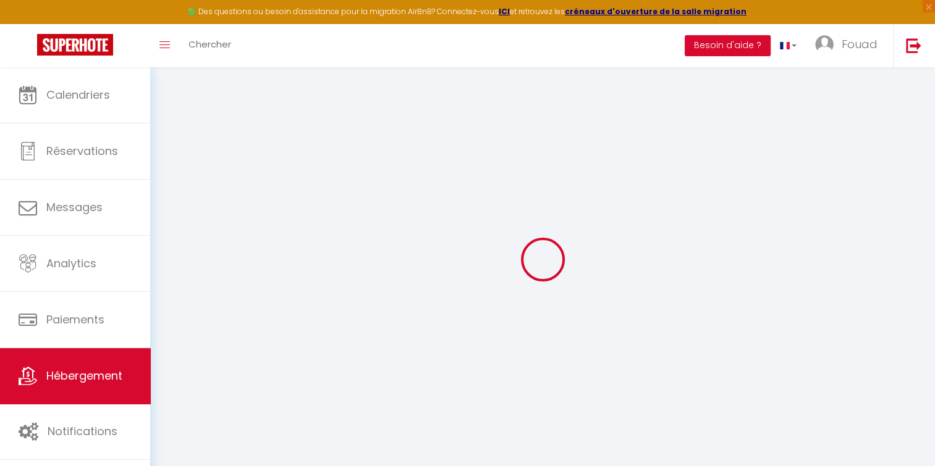
select select
checkbox input "false"
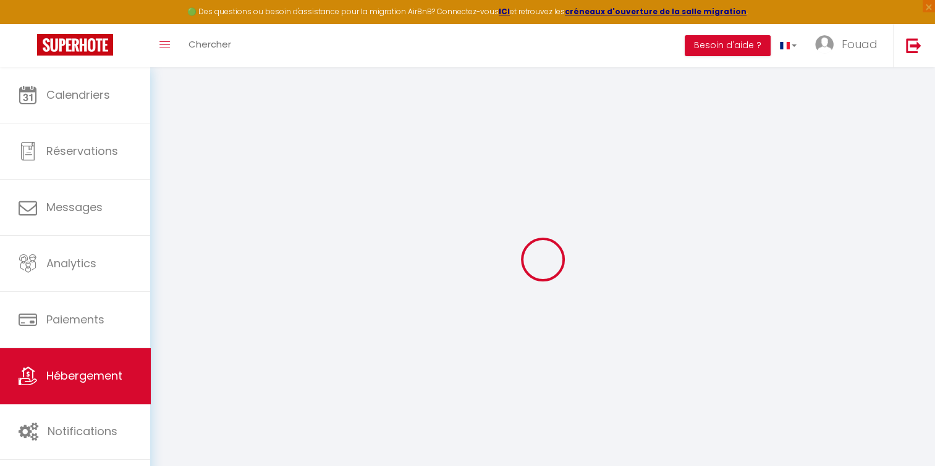
select select
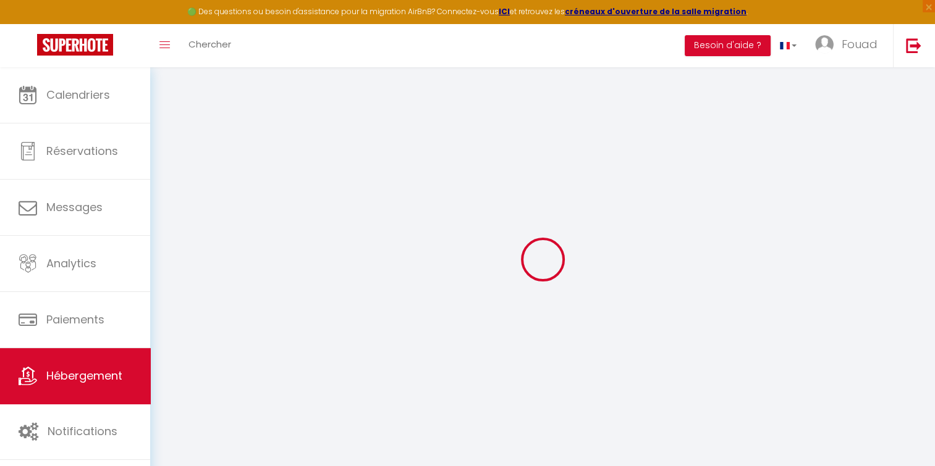
select select
checkbox input "false"
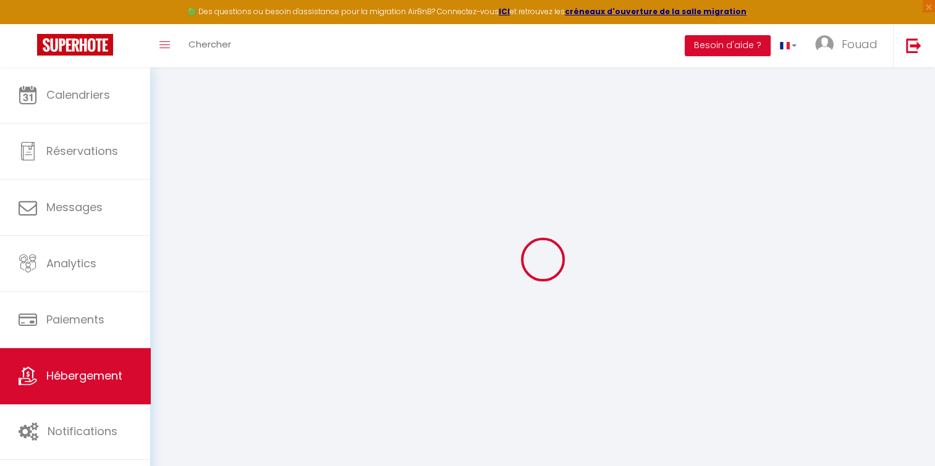
checkbox input "false"
select select
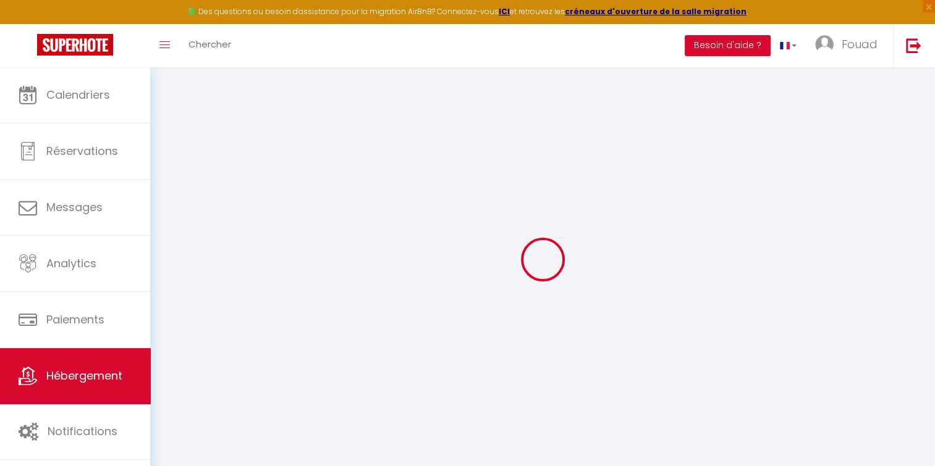
select select
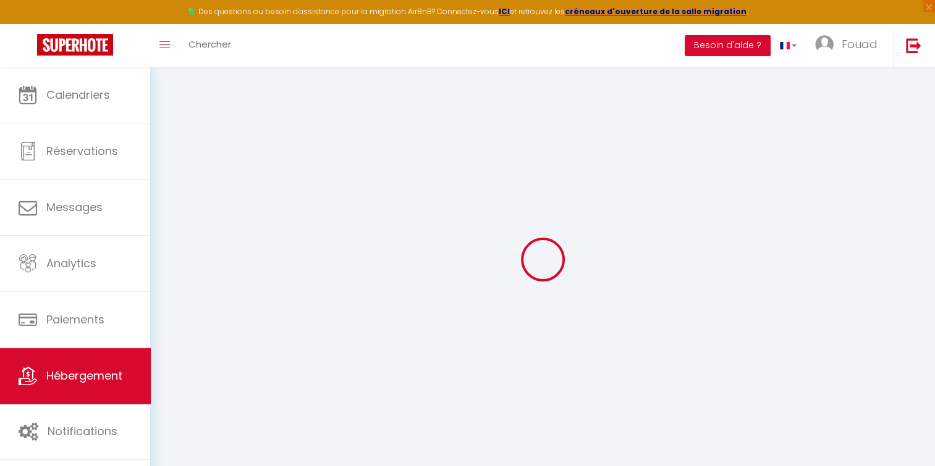
checkbox input "false"
select select
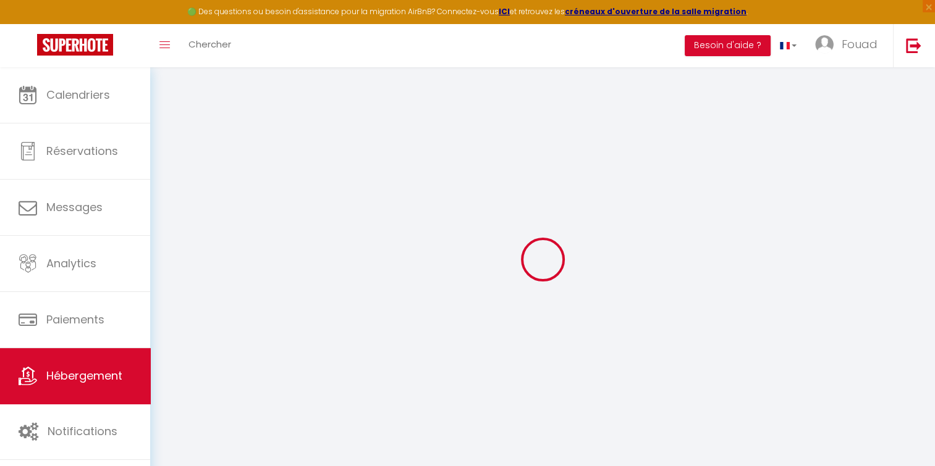
select select
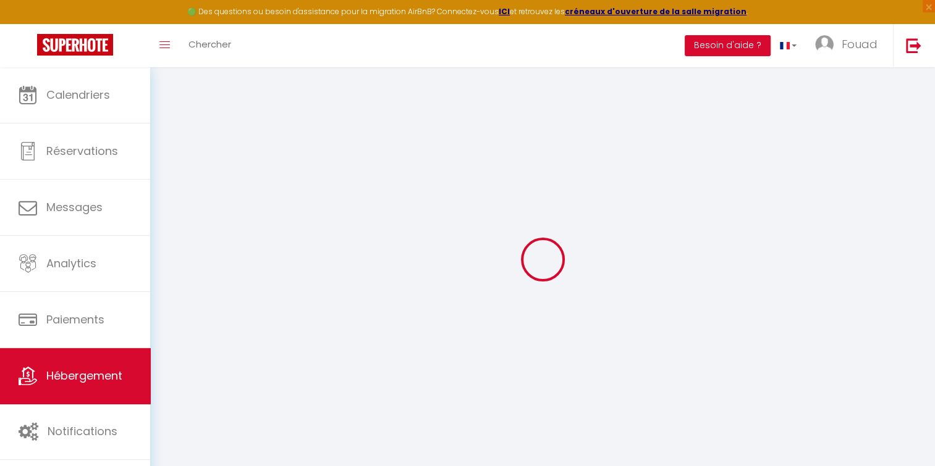
select select
checkbox input "false"
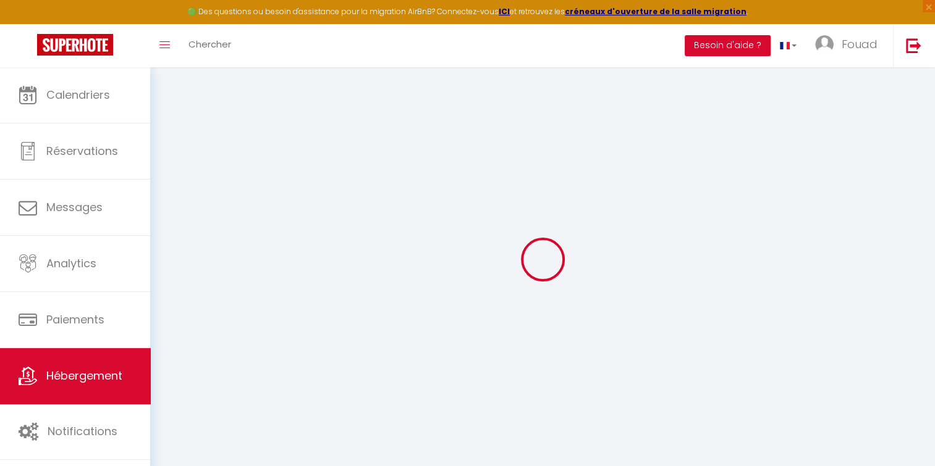
checkbox input "false"
select select
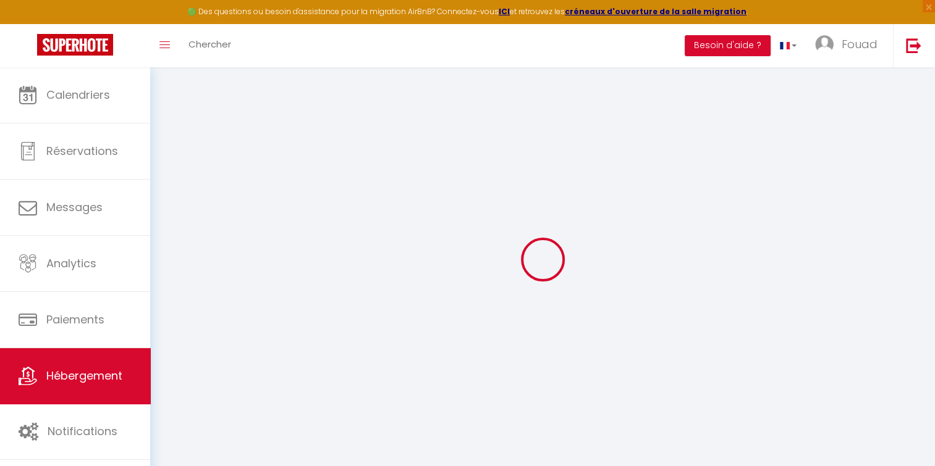
select select
checkbox input "false"
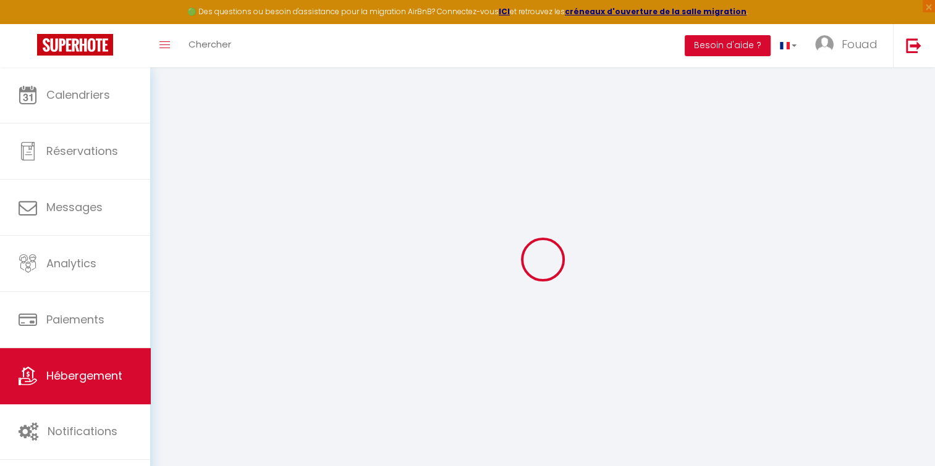
checkbox input "false"
select select
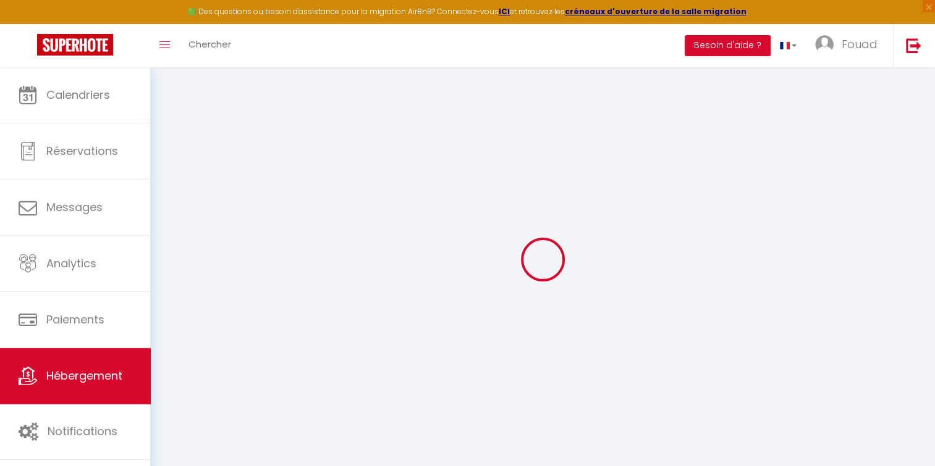
type input "Maeva cosy- Clim/Wifi/Jardin à 10min de l'Aéroport (30_05)"
type input "[PERSON_NAME]"
type input "55"
type input "20"
type input "250"
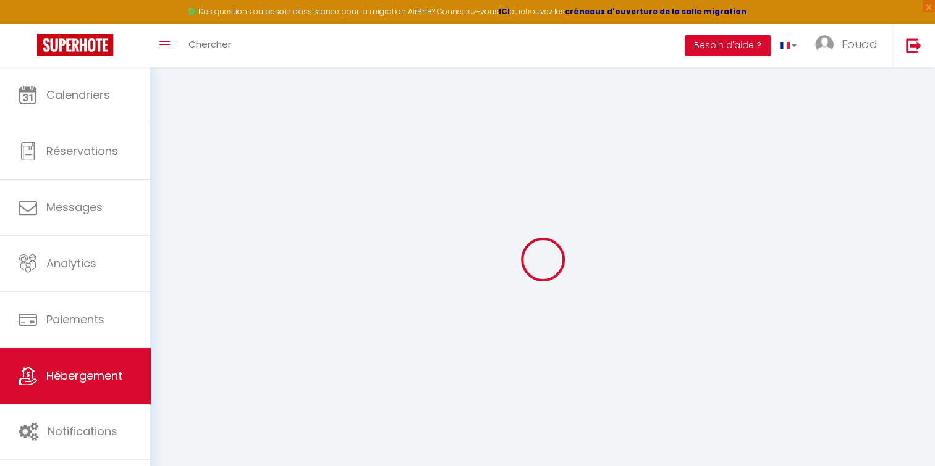
select select
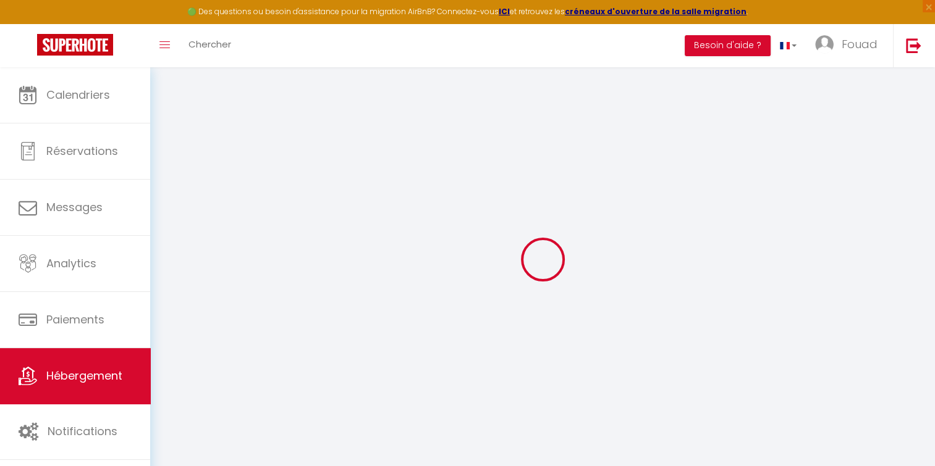
select select
type input "Domaine noria isli route tahanaout chrifia"
type input "40000"
type input "Marrakesh"
select select "146"
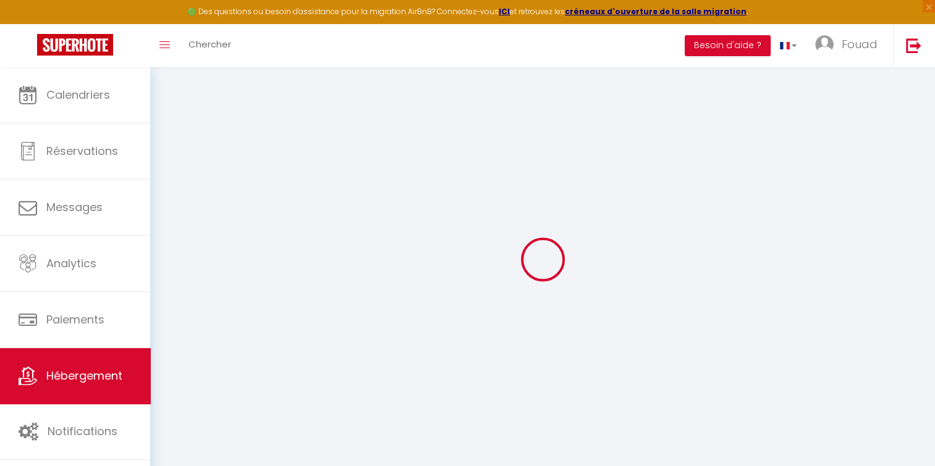
type input "[EMAIL_ADDRESS][DOMAIN_NAME]"
select select
checkbox input "false"
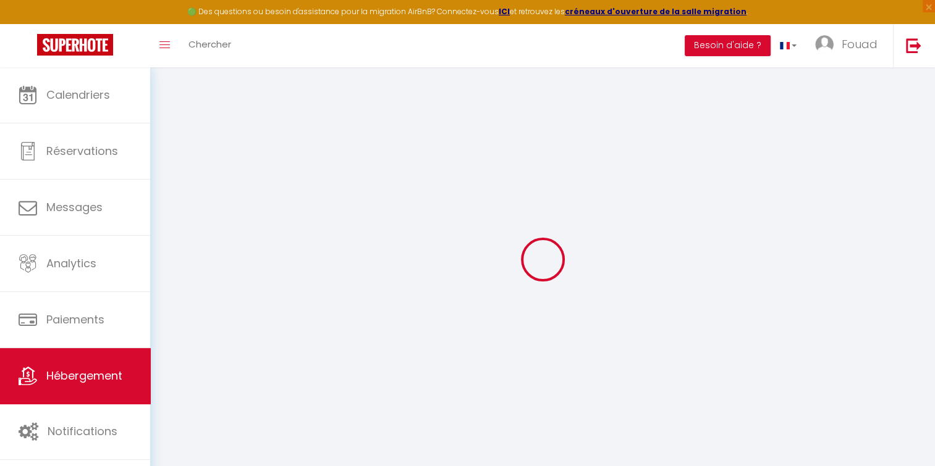
checkbox input "false"
type input "0"
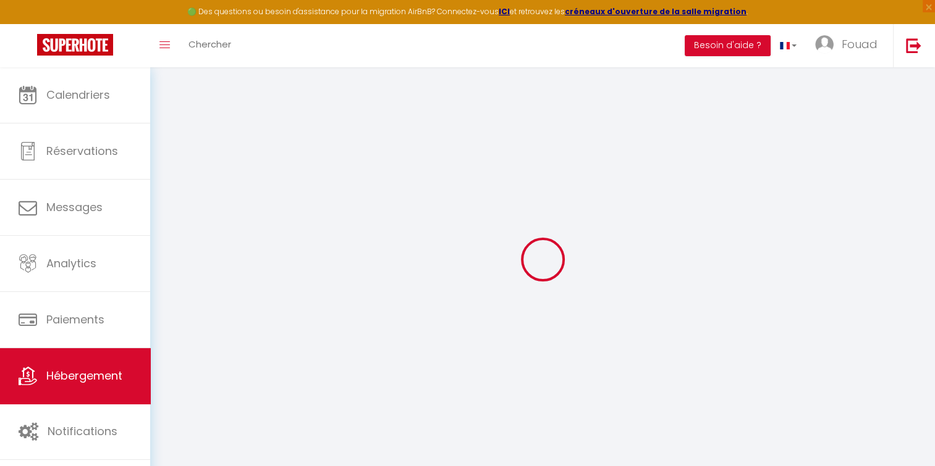
select select
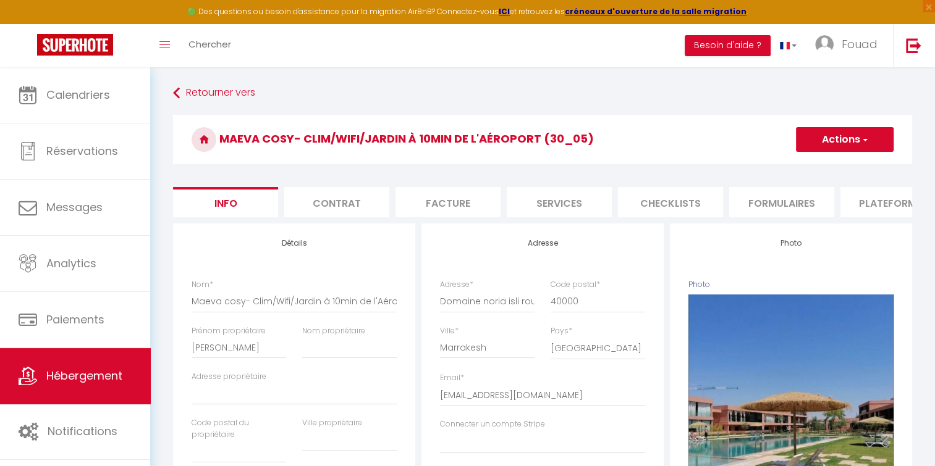
click at [337, 204] on li "Contrat" at bounding box center [336, 202] width 105 height 30
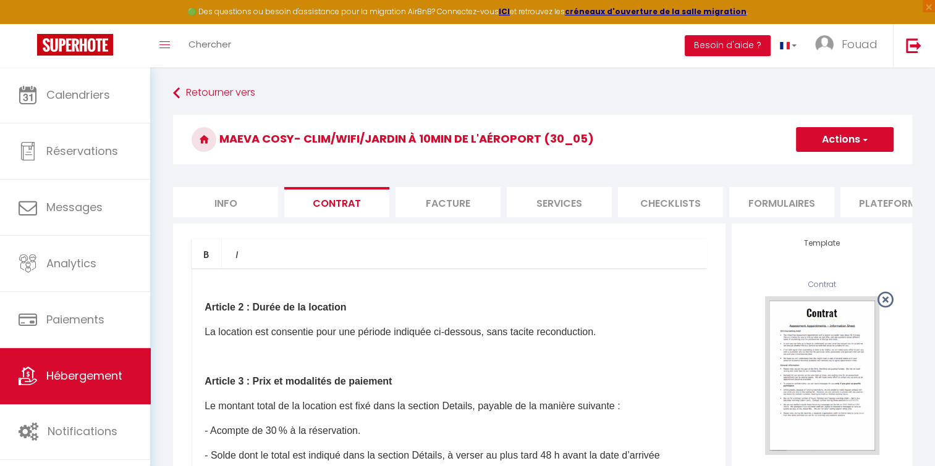
scroll to position [355, 0]
click at [478, 210] on li "Facture" at bounding box center [447, 202] width 105 height 30
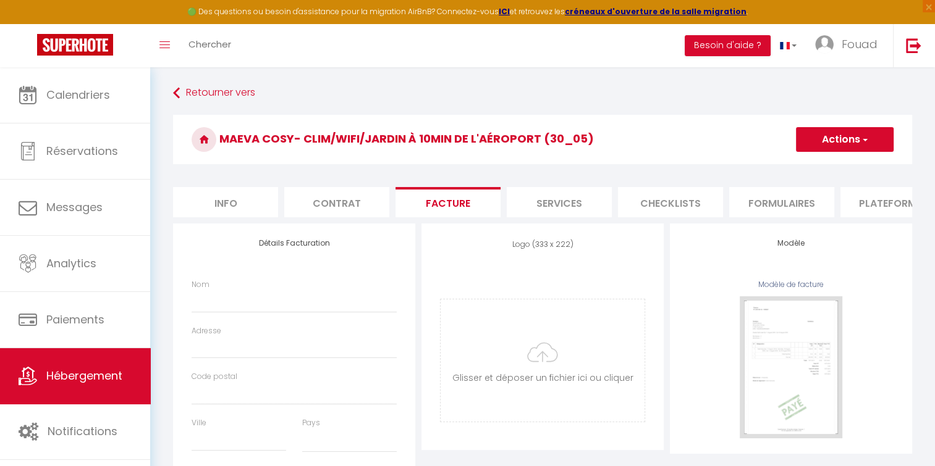
click at [581, 198] on li "Services" at bounding box center [559, 202] width 105 height 30
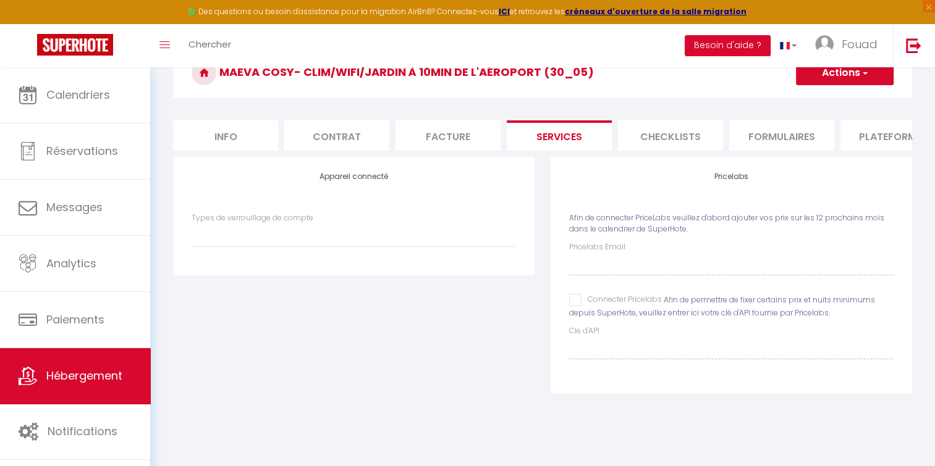
scroll to position [0, 108]
click at [578, 131] on li "Checklists" at bounding box center [562, 135] width 105 height 30
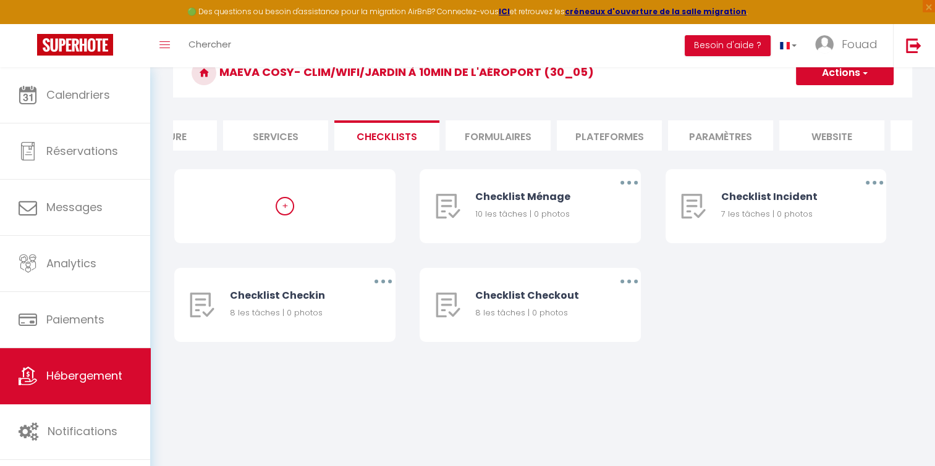
scroll to position [0, 289]
click at [513, 124] on li "Formulaires" at bounding box center [492, 135] width 105 height 30
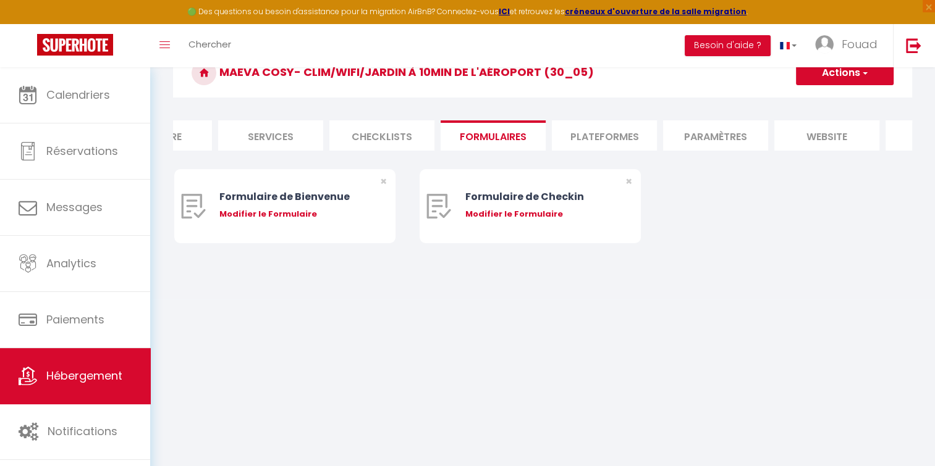
click at [576, 140] on li "Plateformes" at bounding box center [604, 135] width 105 height 30
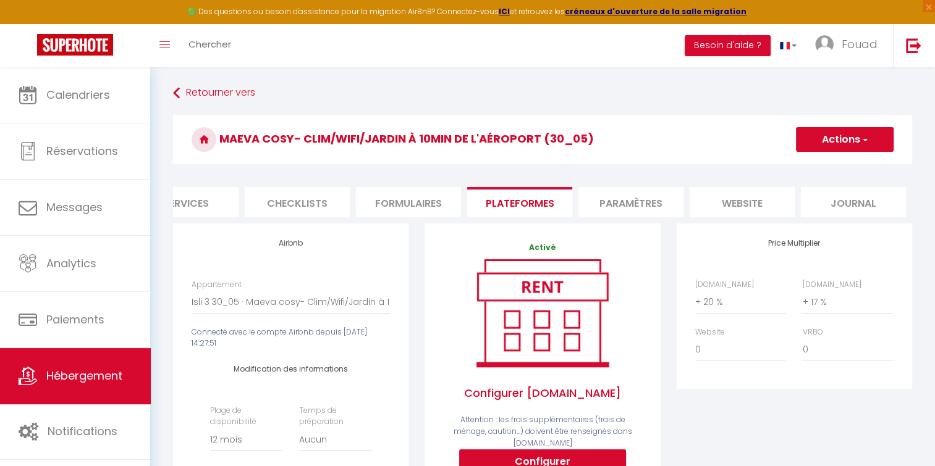
click at [628, 208] on li "Paramètres" at bounding box center [630, 202] width 105 height 30
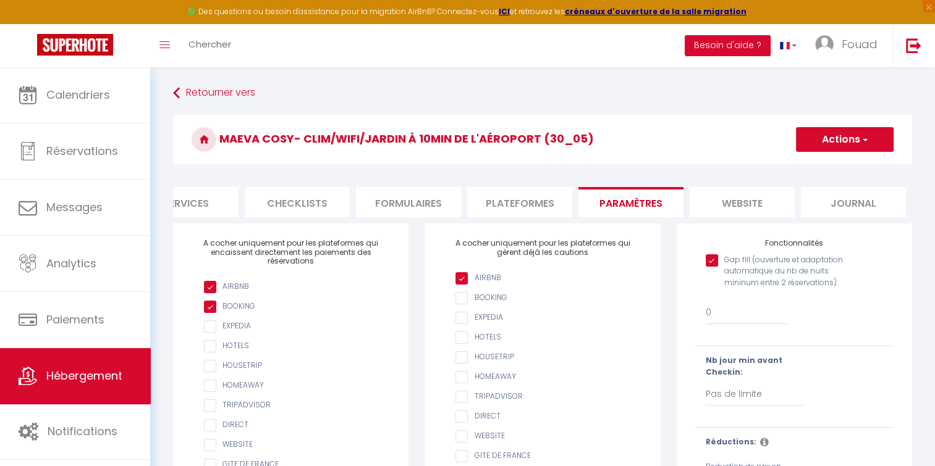
click at [740, 200] on li "website" at bounding box center [741, 202] width 105 height 30
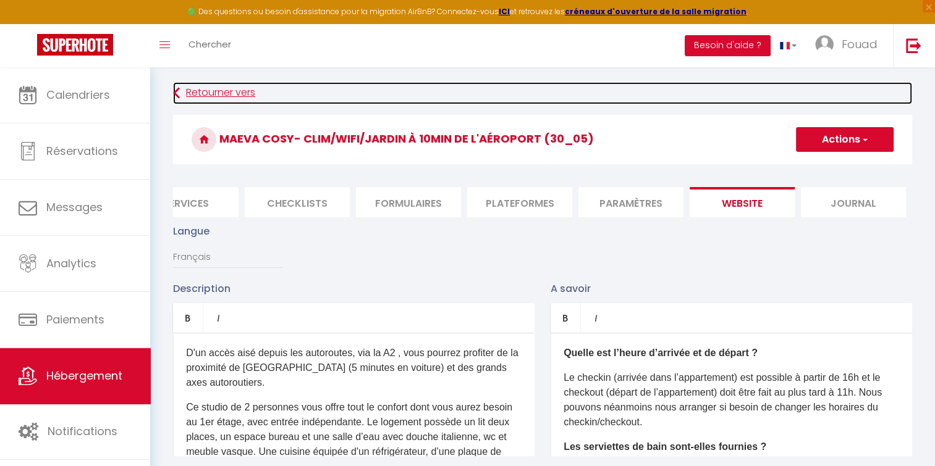
click at [221, 94] on link "Retourner vers" at bounding box center [542, 93] width 739 height 22
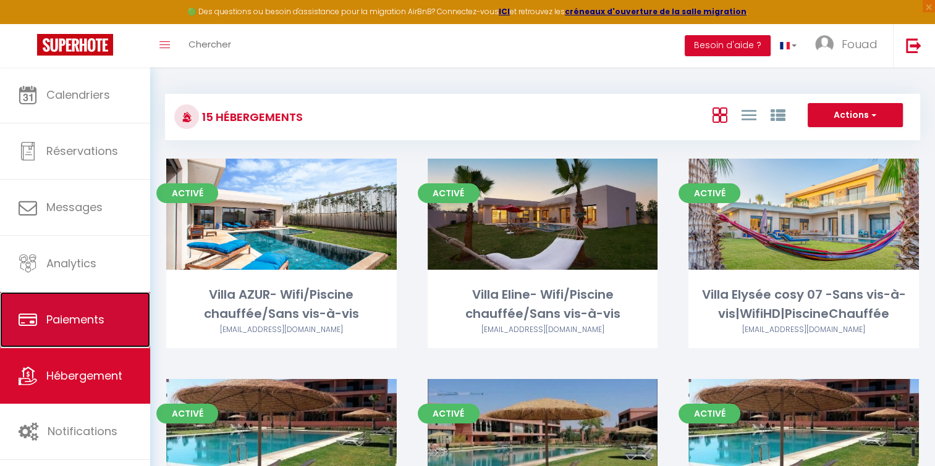
click at [101, 314] on span "Paiements" at bounding box center [75, 319] width 58 height 15
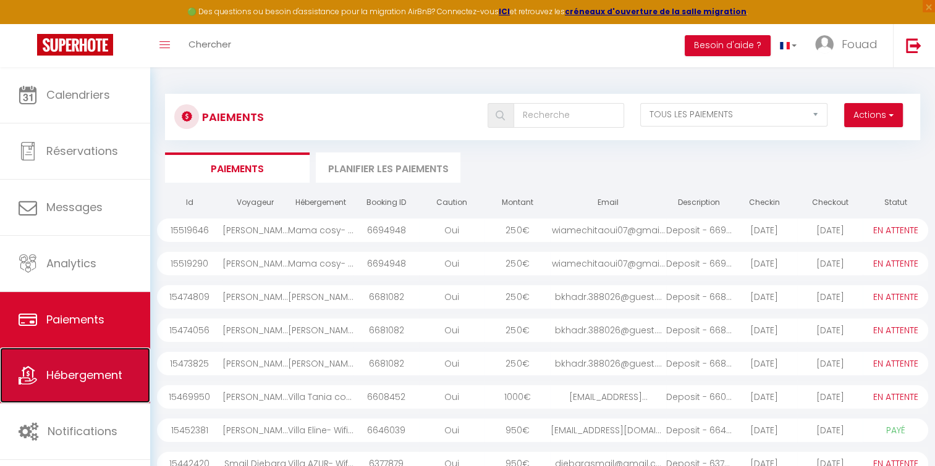
click at [62, 360] on link "Hébergement" at bounding box center [75, 376] width 150 height 56
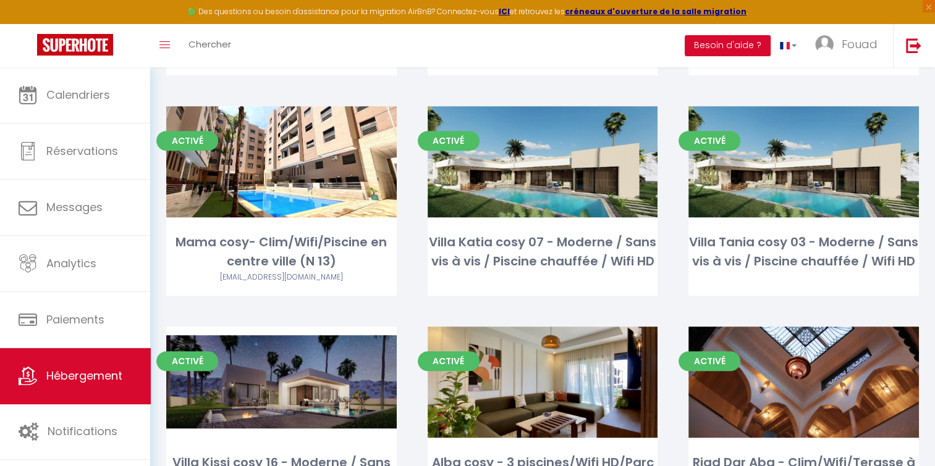
scroll to position [808, 0]
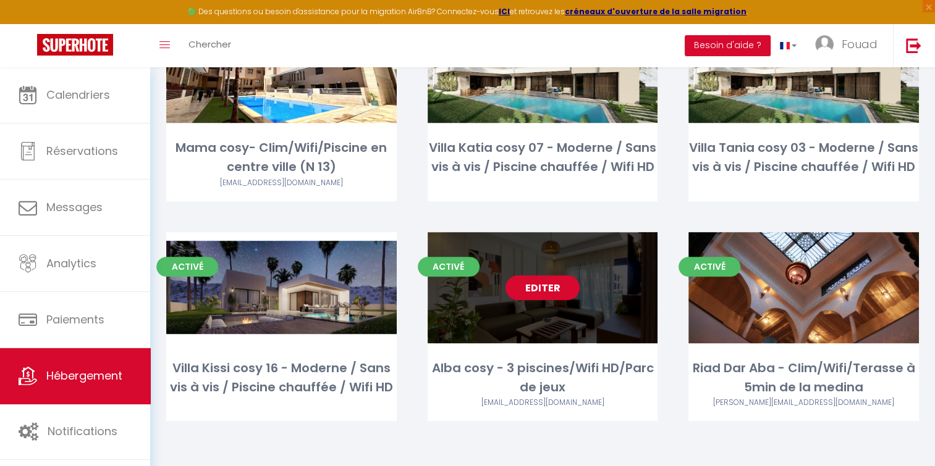
click at [554, 289] on link "Editer" at bounding box center [542, 288] width 74 height 25
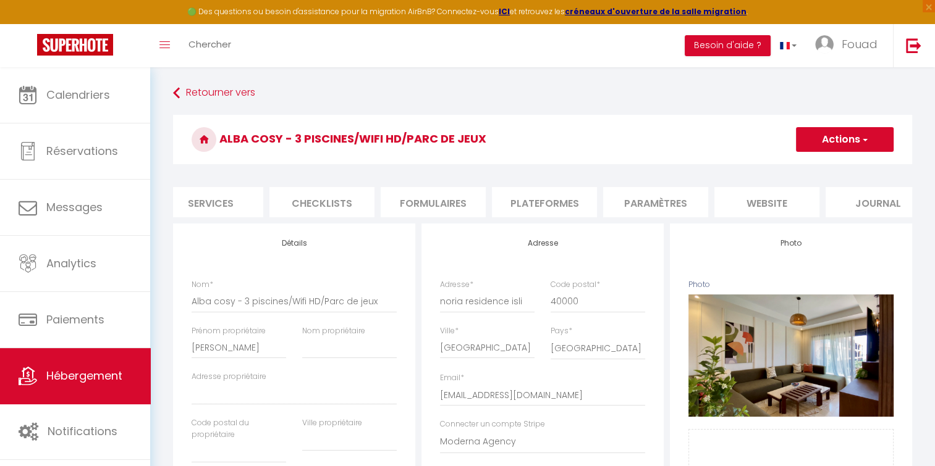
scroll to position [0, 373]
click at [835, 205] on li "Journal" at bounding box center [853, 202] width 105 height 30
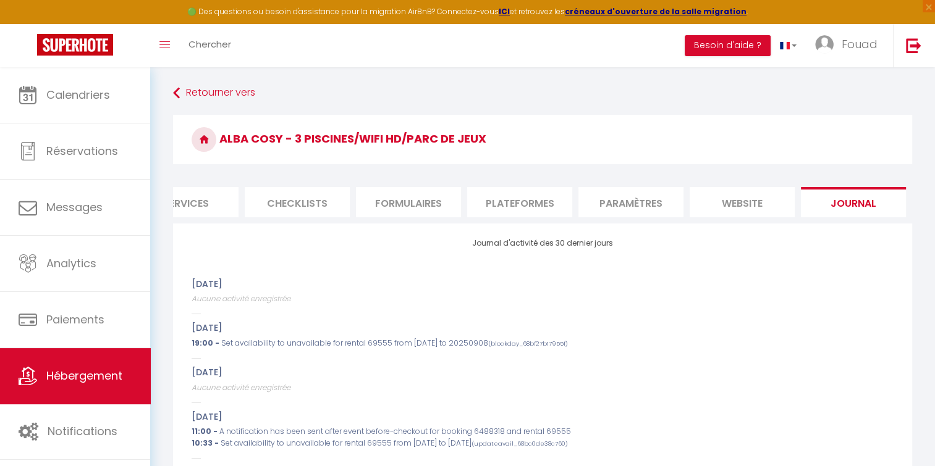
click at [743, 206] on li "website" at bounding box center [741, 202] width 105 height 30
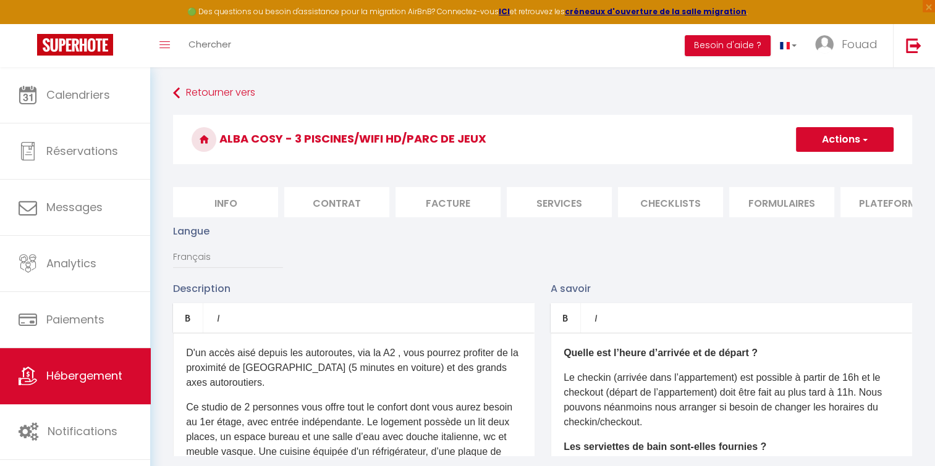
click at [253, 198] on li "Info" at bounding box center [225, 202] width 105 height 30
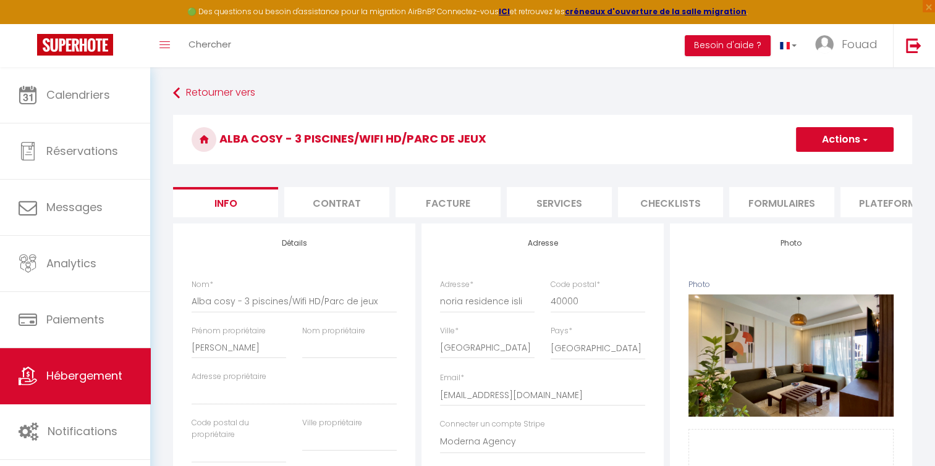
click at [845, 134] on button "Actions" at bounding box center [845, 139] width 98 height 25
click at [324, 205] on li "Contrat" at bounding box center [336, 202] width 105 height 30
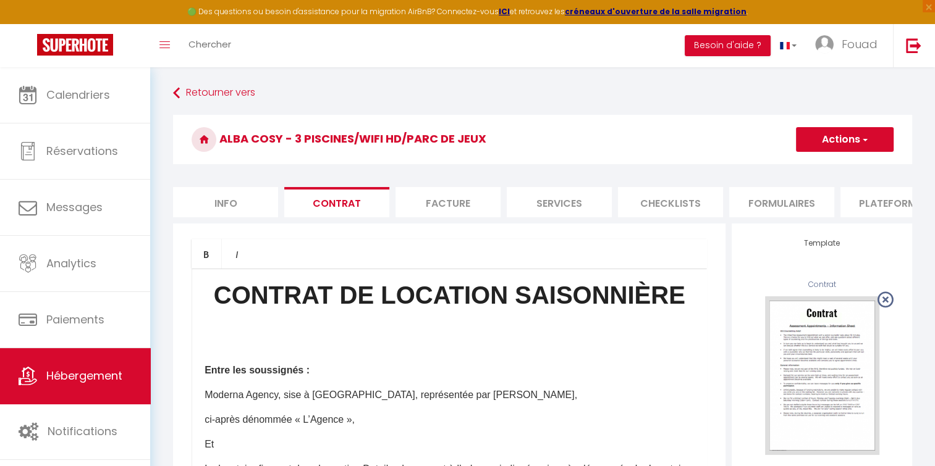
drag, startPoint x: 854, startPoint y: 154, endPoint x: 862, endPoint y: 147, distance: 11.4
click at [862, 147] on div "Alba cosy - 3 piscines/Wifi HD/Parc de jeux Actions Enregistrer Sauvegarder en …" at bounding box center [542, 143] width 739 height 56
click at [862, 147] on button "Actions" at bounding box center [845, 139] width 98 height 25
click at [440, 200] on li "Facture" at bounding box center [447, 202] width 105 height 30
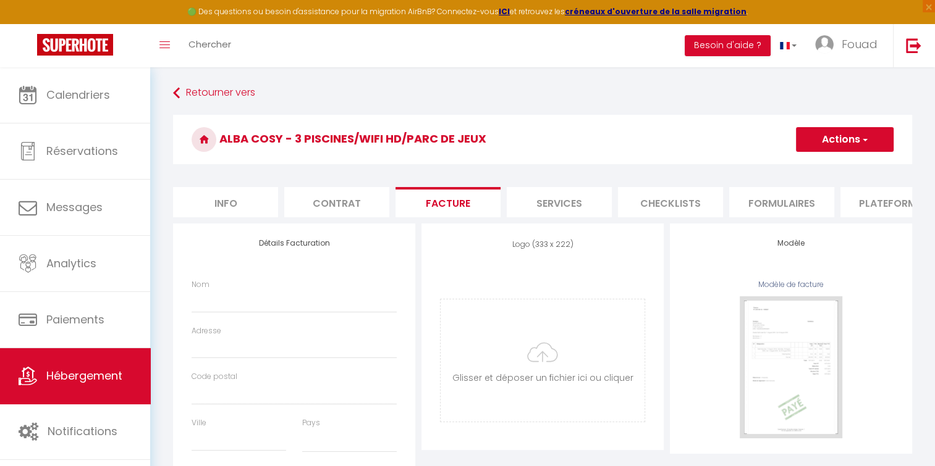
click at [857, 133] on button "Actions" at bounding box center [845, 139] width 98 height 25
click at [576, 196] on li "Services" at bounding box center [559, 202] width 105 height 30
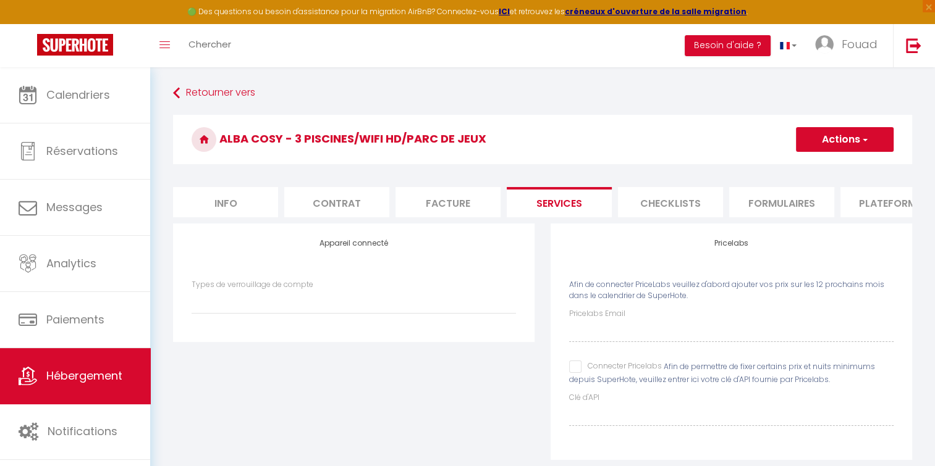
scroll to position [67, 0]
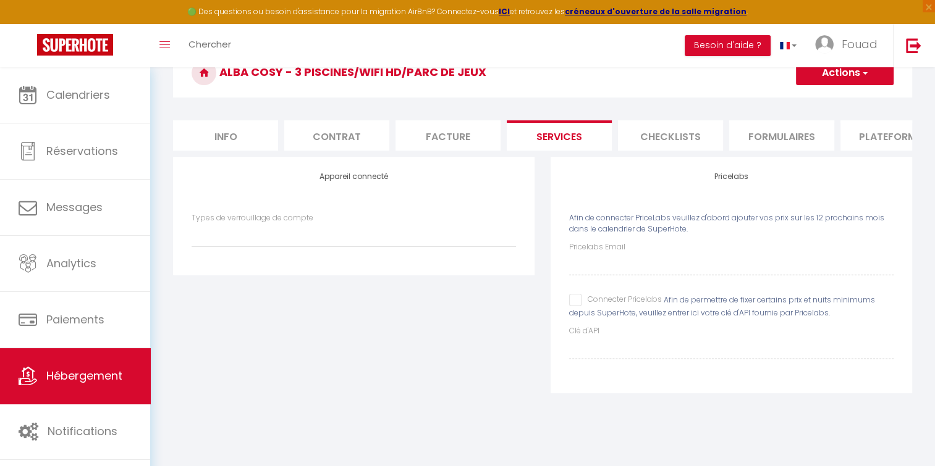
click at [449, 131] on li "Facture" at bounding box center [447, 135] width 105 height 30
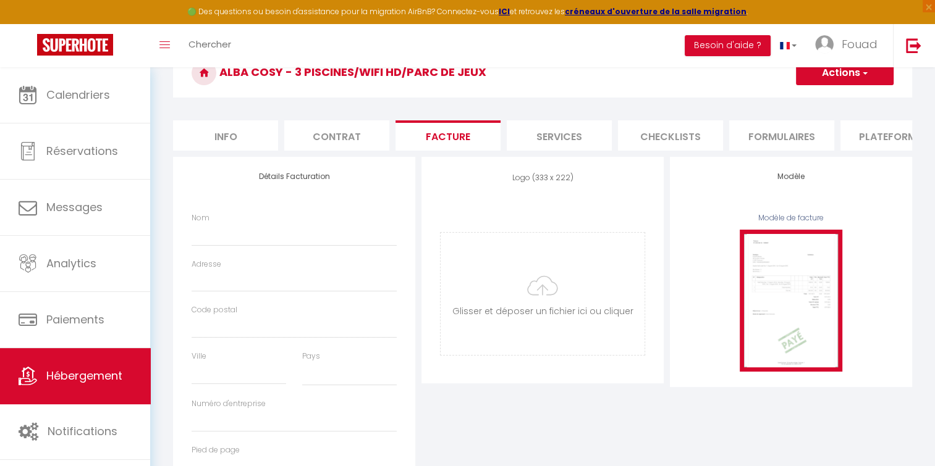
click at [792, 320] on img at bounding box center [790, 300] width 103 height 141
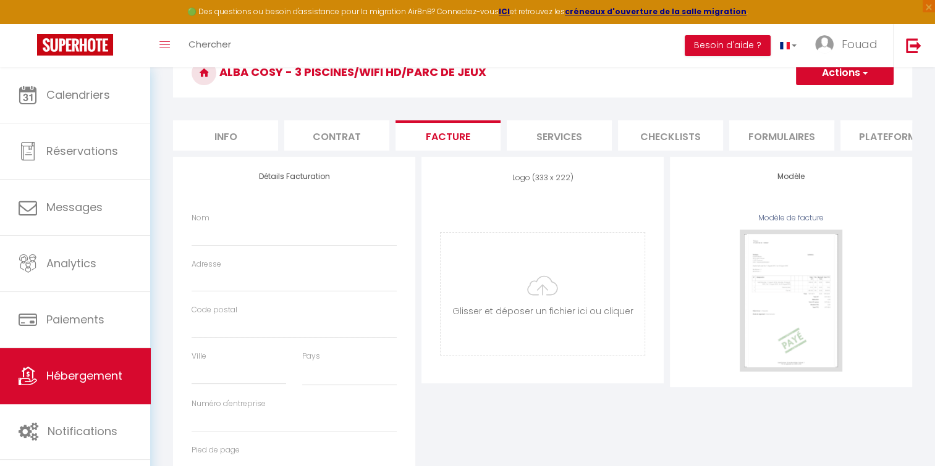
click at [793, 211] on div "Modèle Modèle de facture" at bounding box center [791, 272] width 242 height 230
click at [596, 269] on input "file" at bounding box center [542, 294] width 204 height 122
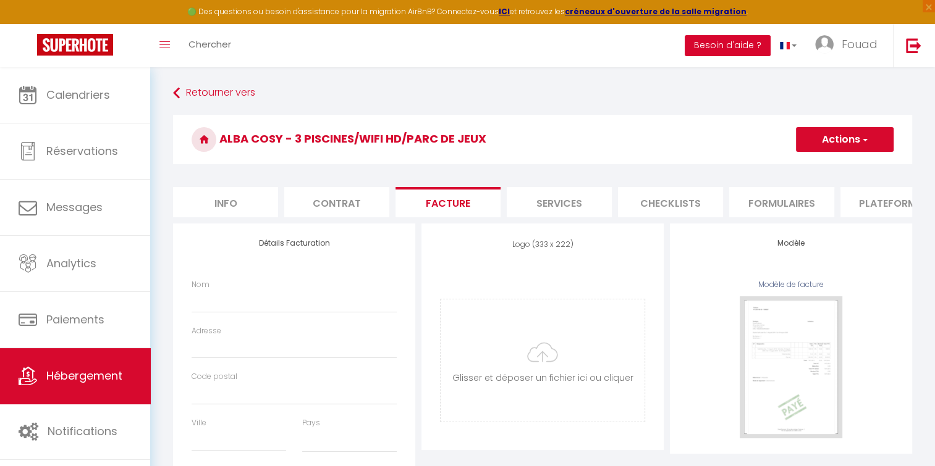
click at [710, 42] on button "Besoin d'aide ?" at bounding box center [727, 45] width 86 height 21
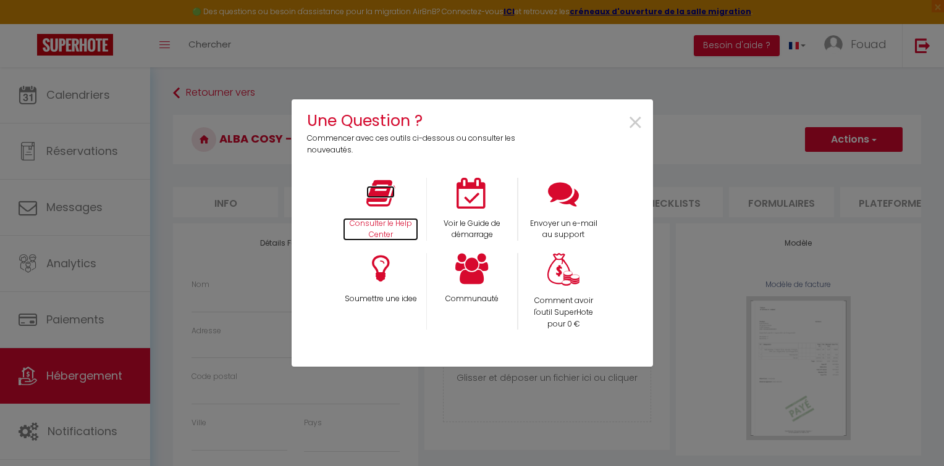
click at [390, 207] on icon at bounding box center [380, 193] width 28 height 31
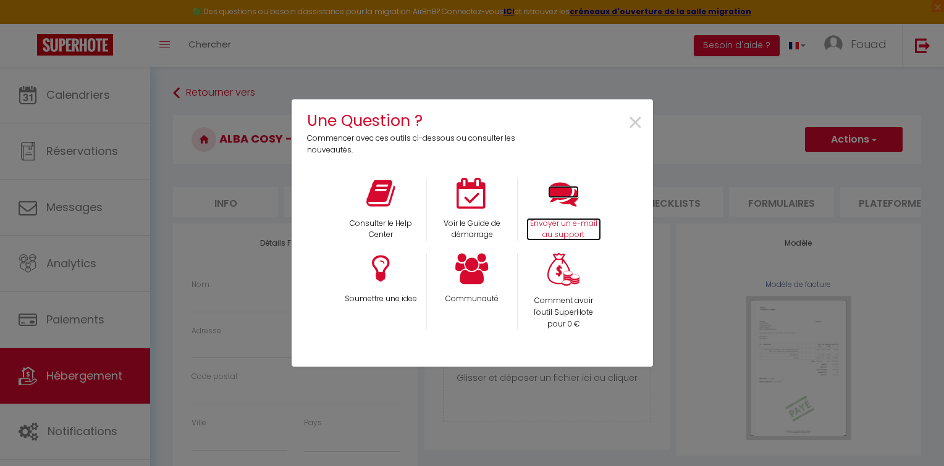
click at [560, 206] on icon at bounding box center [563, 193] width 31 height 31
click at [473, 284] on div "Communauté" at bounding box center [471, 291] width 91 height 77
click at [493, 263] on div "Communauté" at bounding box center [471, 291] width 91 height 77
click at [489, 208] on div "Voir le Guide de démarrage" at bounding box center [471, 210] width 91 height 64
click at [544, 276] on div "Comment avoir l'outil SuperHote pour 0 €" at bounding box center [563, 291] width 91 height 77
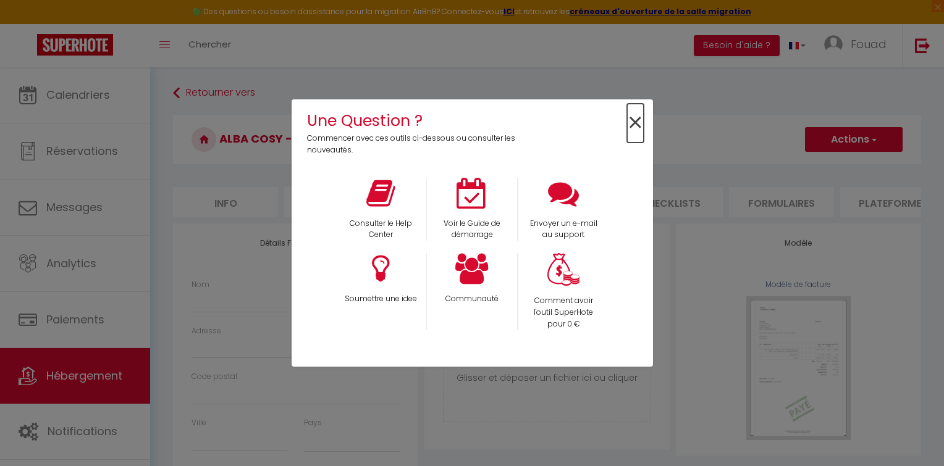
click at [634, 128] on span "×" at bounding box center [635, 123] width 17 height 39
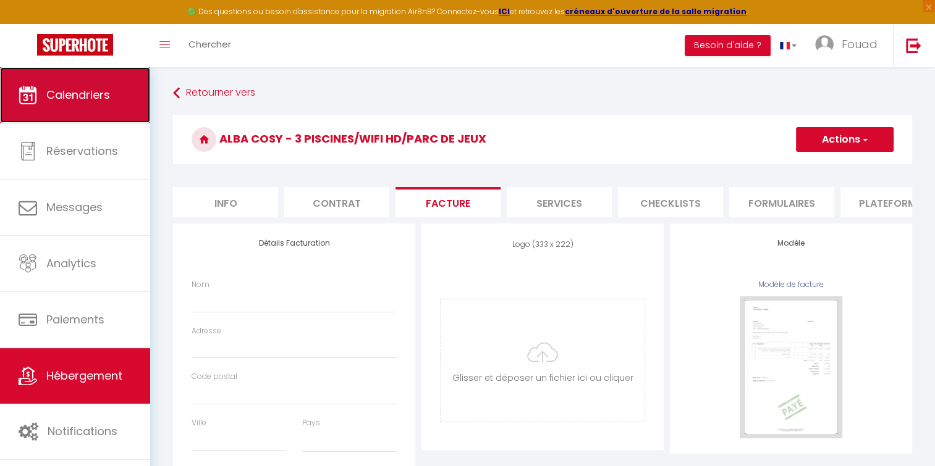
click at [75, 96] on span "Calendriers" at bounding box center [78, 94] width 64 height 15
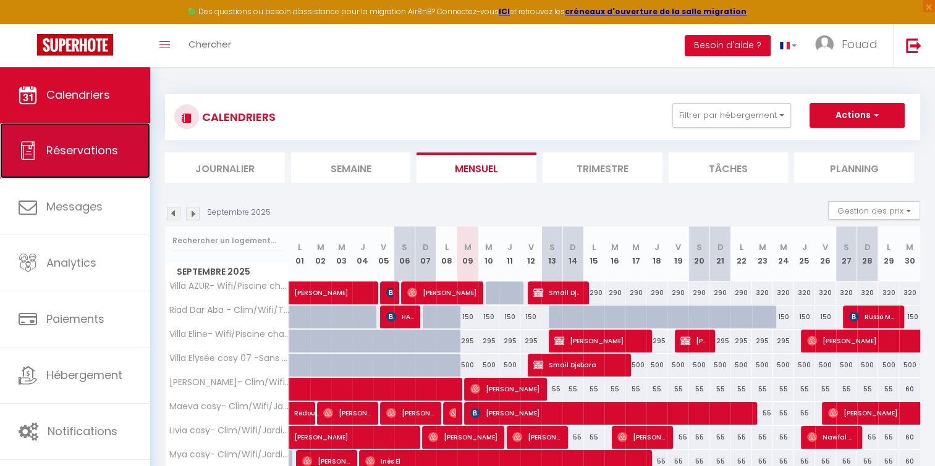
click at [67, 164] on link "Réservations" at bounding box center [75, 151] width 150 height 56
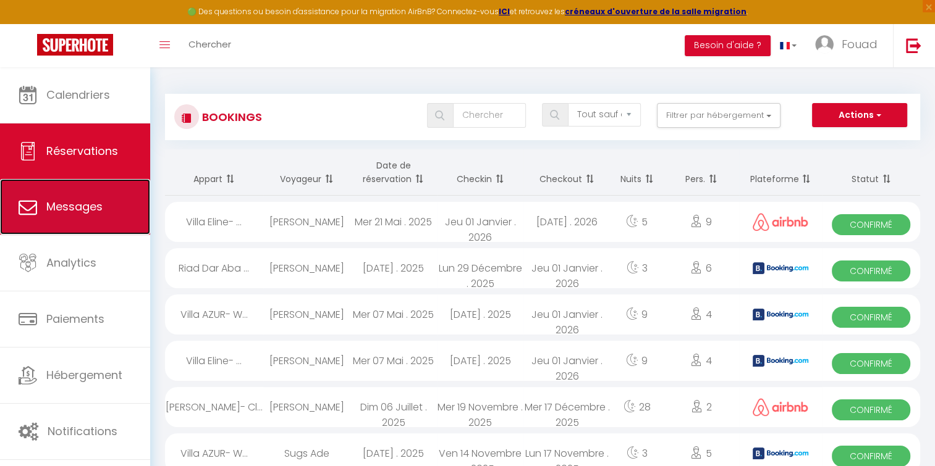
click at [76, 229] on link "Messages" at bounding box center [75, 207] width 150 height 56
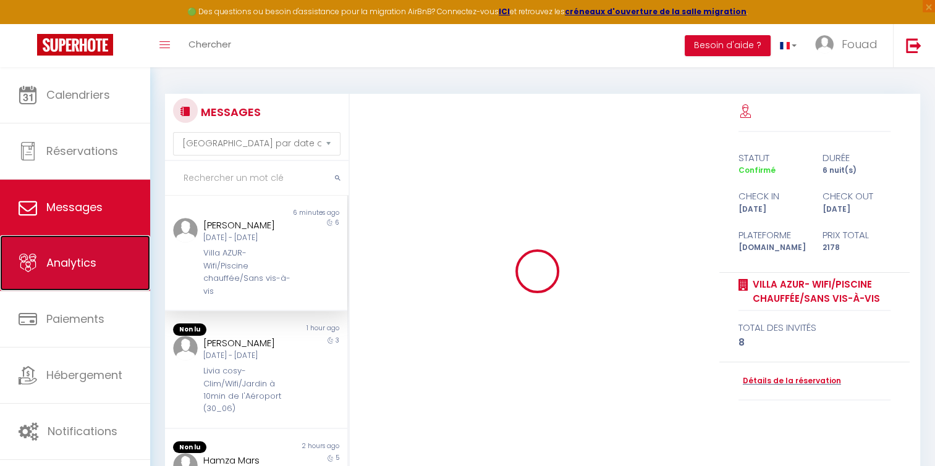
click at [91, 273] on link "Analytics" at bounding box center [75, 263] width 150 height 56
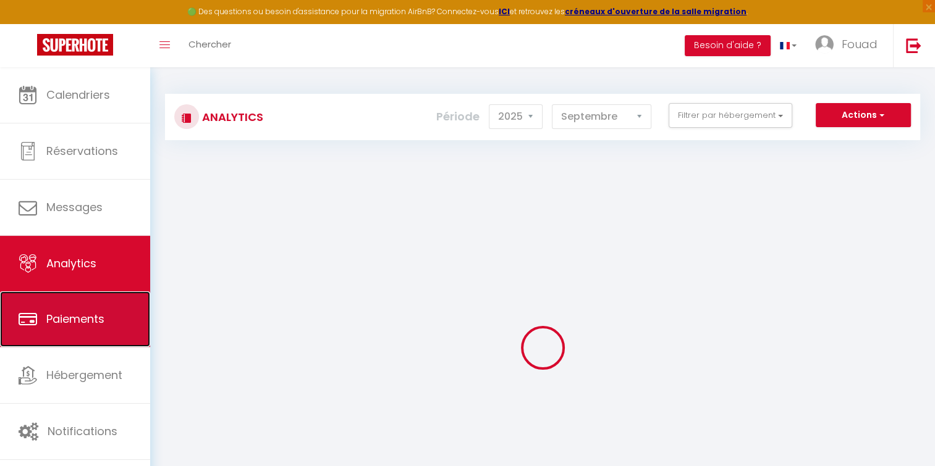
click at [116, 334] on link "Paiements" at bounding box center [75, 320] width 150 height 56
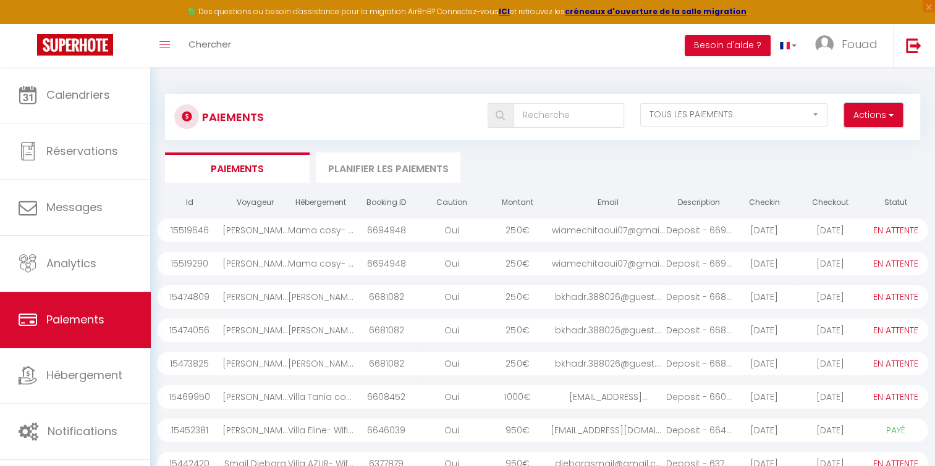
click at [855, 121] on button "Actions" at bounding box center [873, 115] width 59 height 25
click at [614, 166] on ul "Paiements Planifier les paiements" at bounding box center [542, 168] width 755 height 30
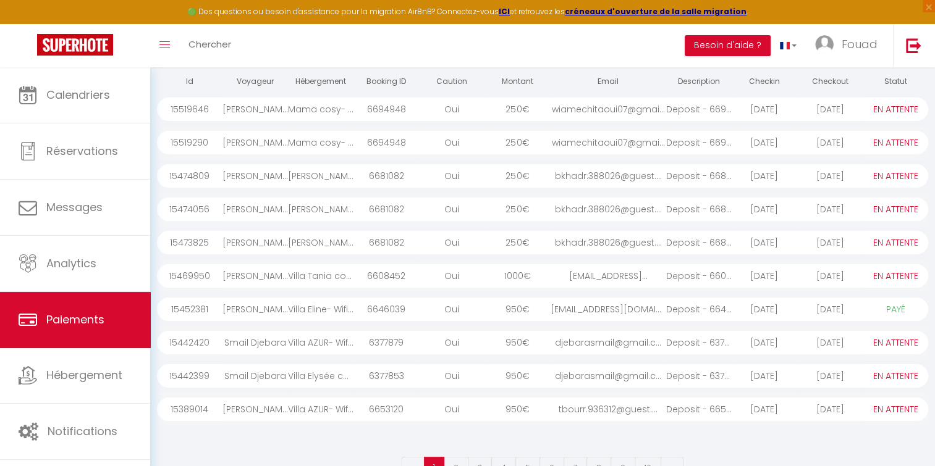
scroll to position [153, 0]
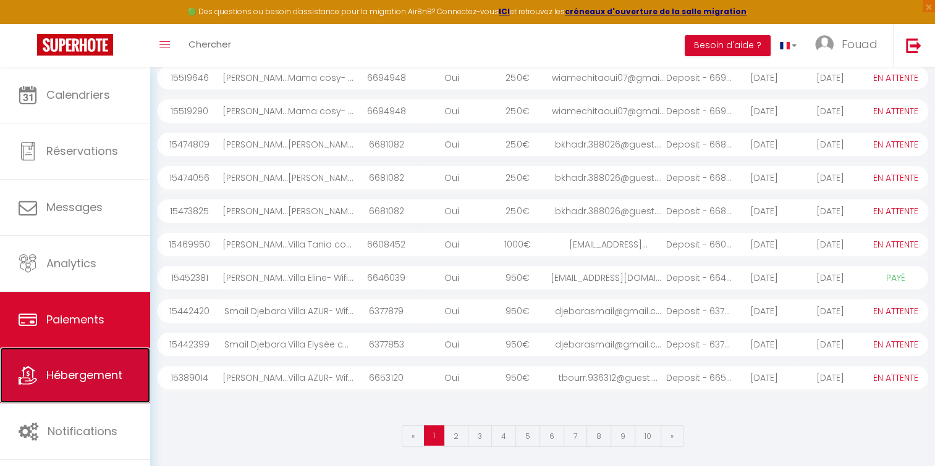
click at [59, 368] on span "Hébergement" at bounding box center [84, 375] width 76 height 15
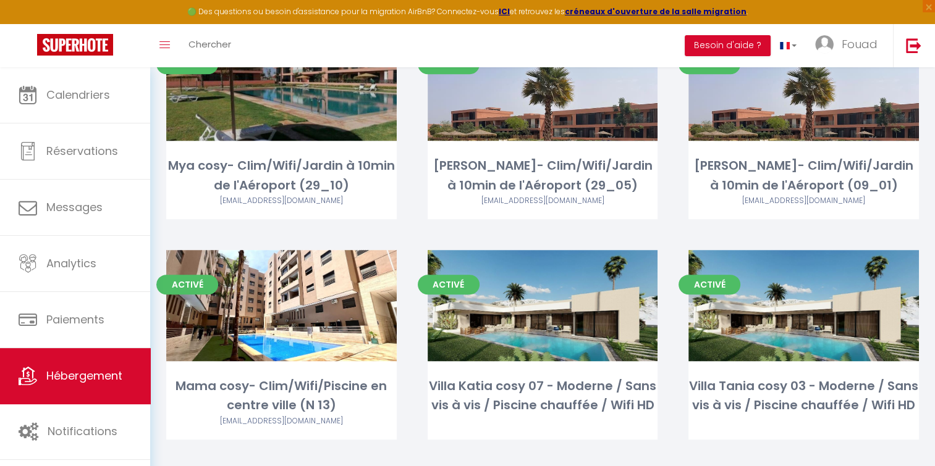
scroll to position [808, 0]
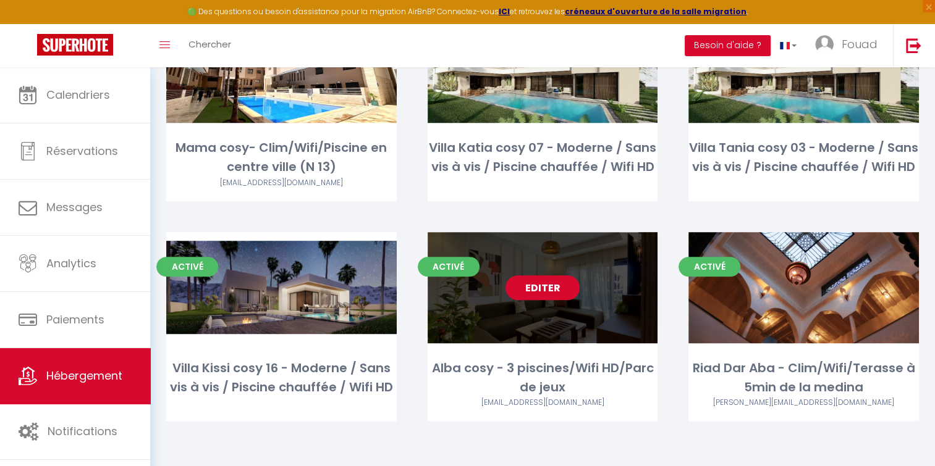
click at [535, 292] on link "Editer" at bounding box center [542, 288] width 74 height 25
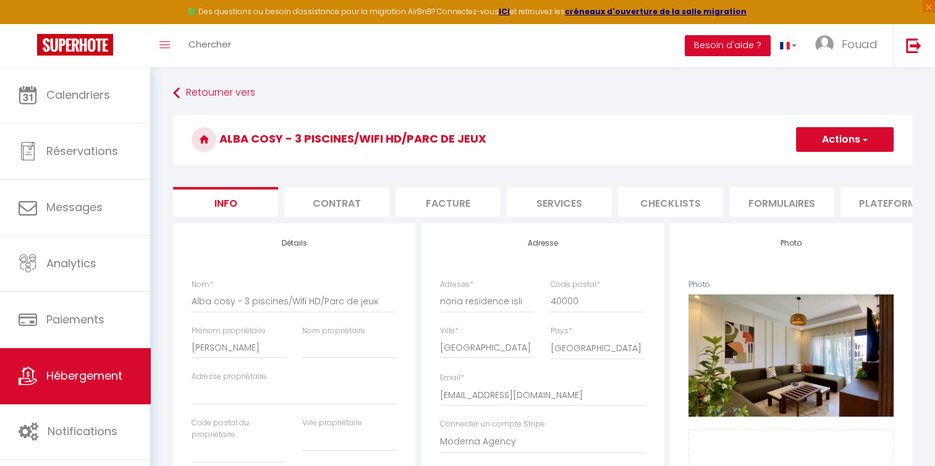
click at [338, 211] on li "Contrat" at bounding box center [336, 202] width 105 height 30
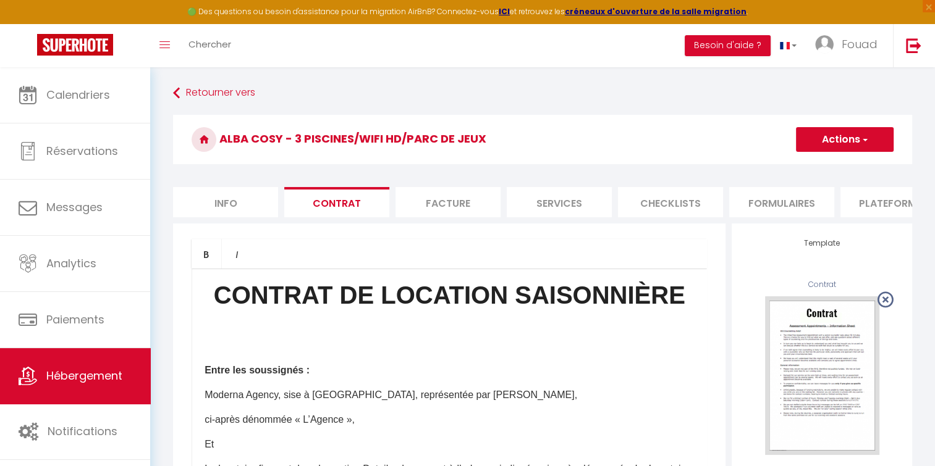
click at [472, 213] on li "Facture" at bounding box center [447, 202] width 105 height 30
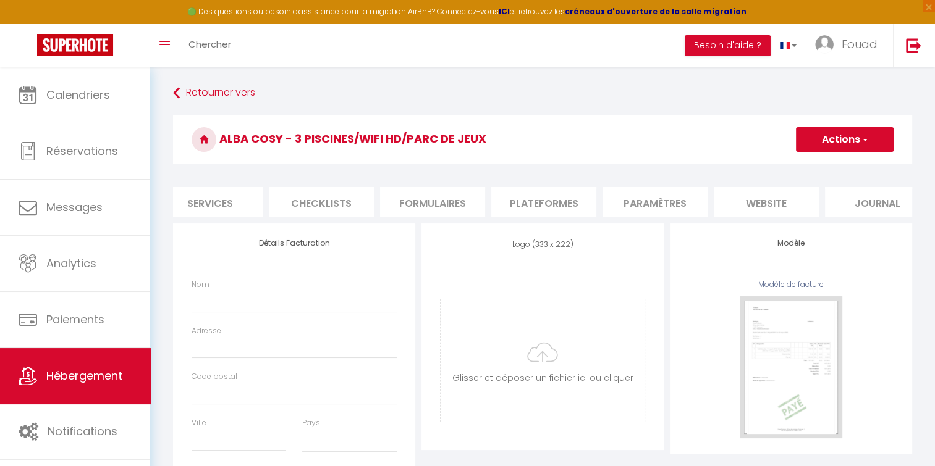
scroll to position [0, 373]
click at [656, 201] on li "Paramètres" at bounding box center [630, 202] width 105 height 30
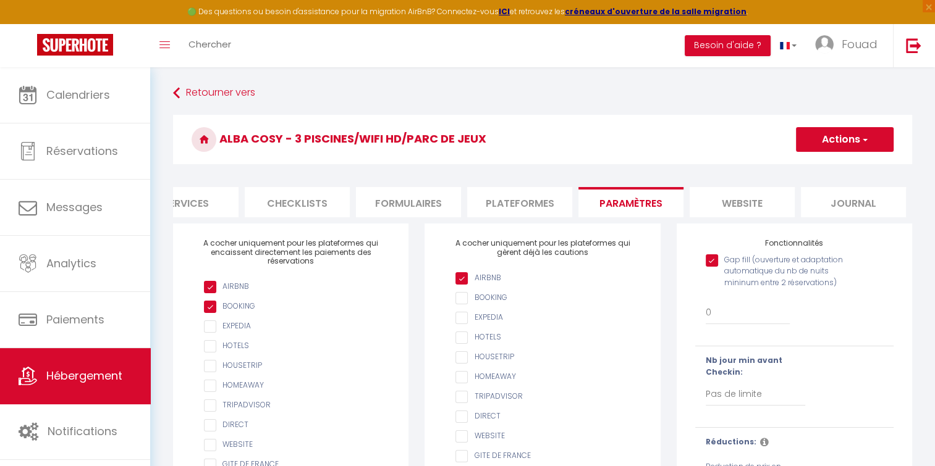
click at [756, 217] on li "website" at bounding box center [741, 202] width 105 height 30
